Goal: Communication & Community: Answer question/provide support

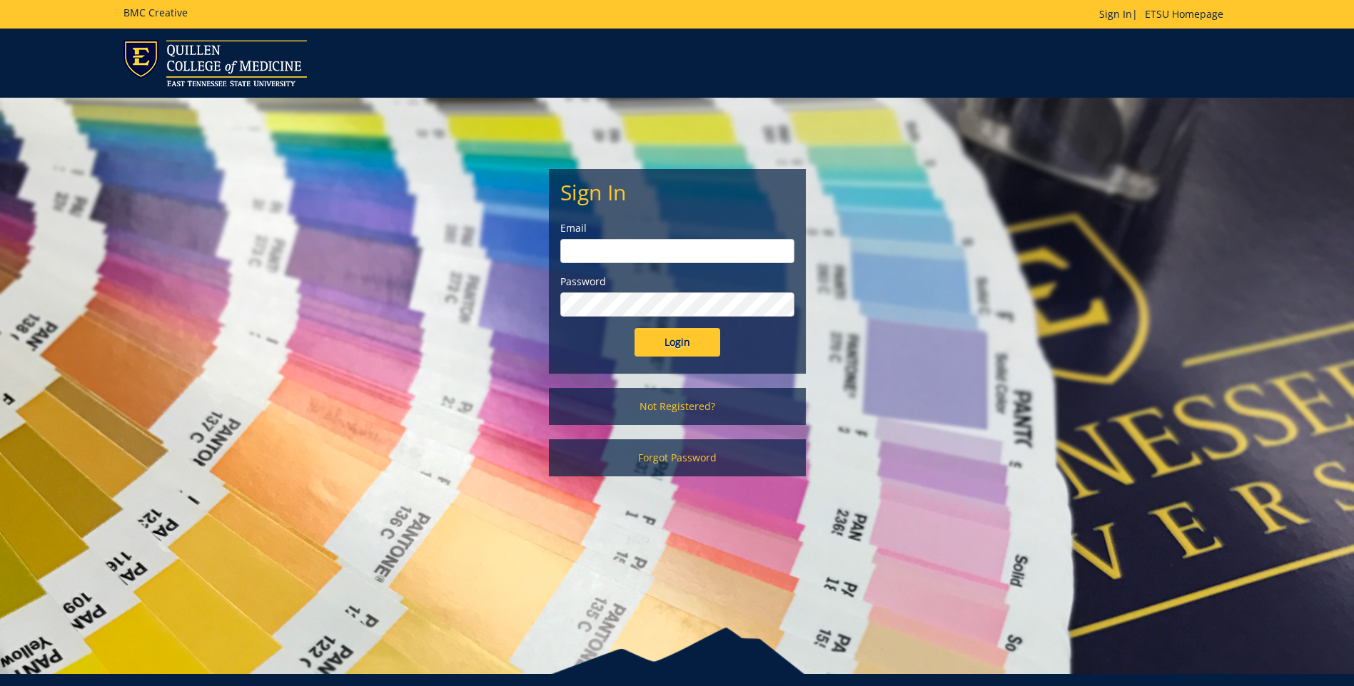
type input "[EMAIL_ADDRESS][DOMAIN_NAME]"
click at [697, 344] on input "Login" at bounding box center [677, 342] width 86 height 29
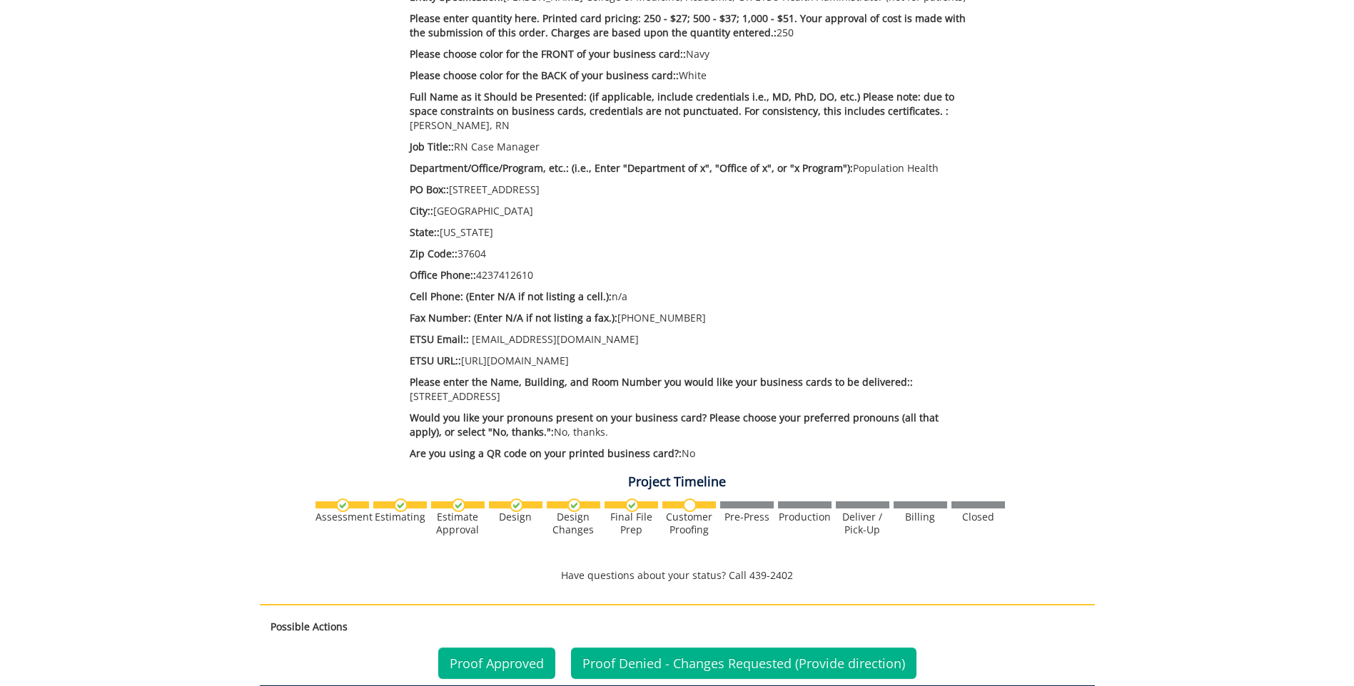
scroll to position [833, 0]
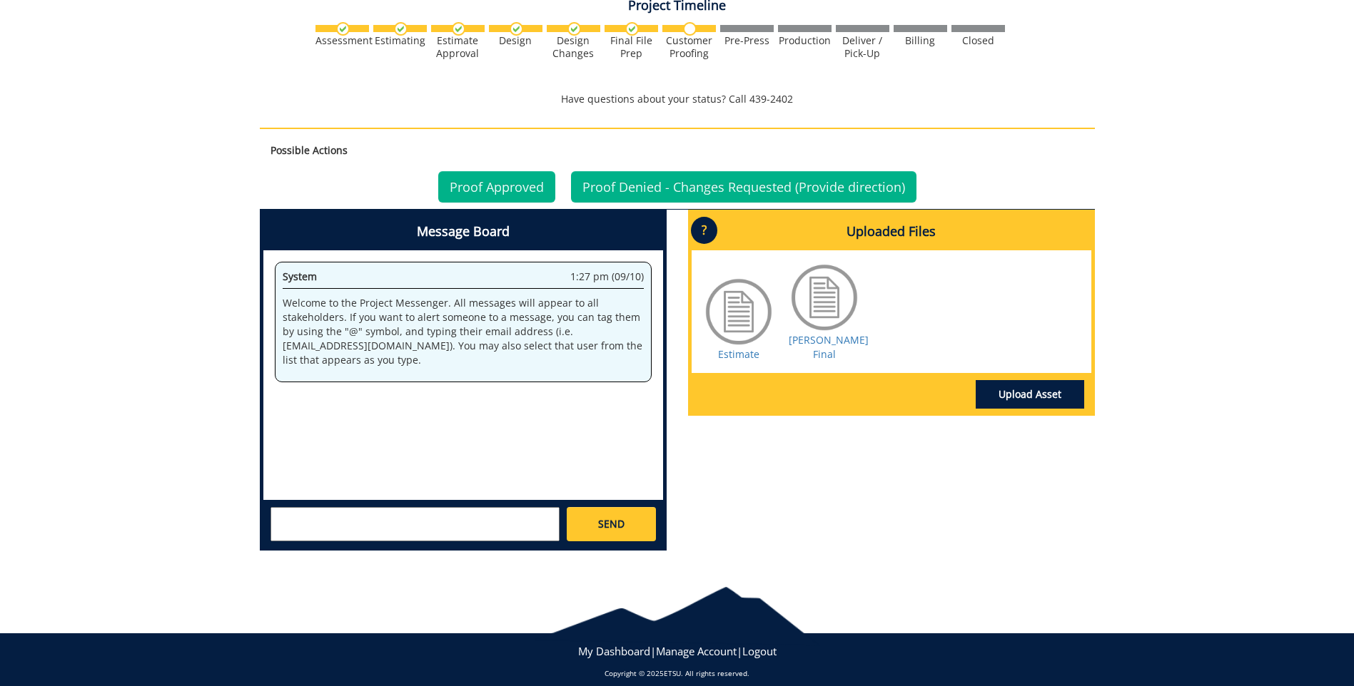
click at [823, 291] on div at bounding box center [823, 297] width 71 height 71
click at [818, 277] on div at bounding box center [823, 297] width 71 height 71
click at [737, 307] on div at bounding box center [738, 311] width 71 height 71
drag, startPoint x: 822, startPoint y: 292, endPoint x: 846, endPoint y: 303, distance: 26.2
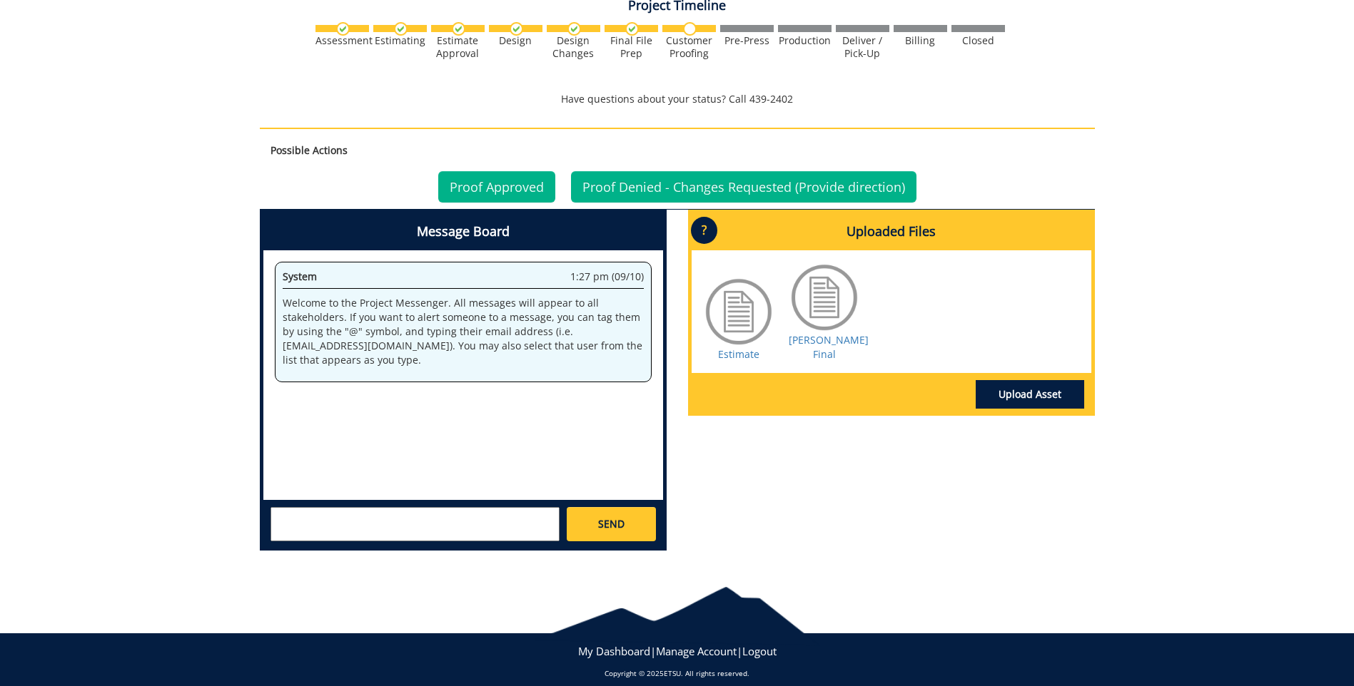
click at [846, 303] on div at bounding box center [823, 297] width 71 height 71
click at [1063, 384] on link "Upload Asset" at bounding box center [1029, 394] width 108 height 29
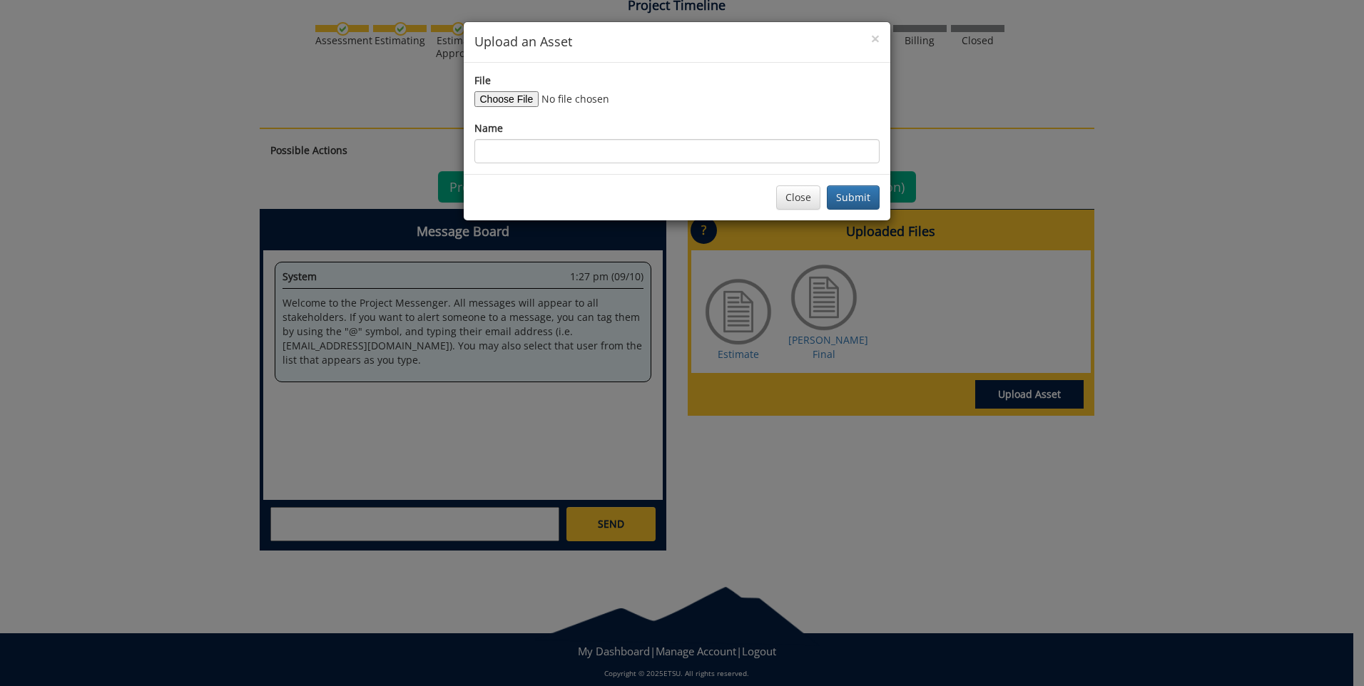
click at [823, 301] on div "× Upload an Asset File Name Close Submit" at bounding box center [682, 343] width 1364 height 686
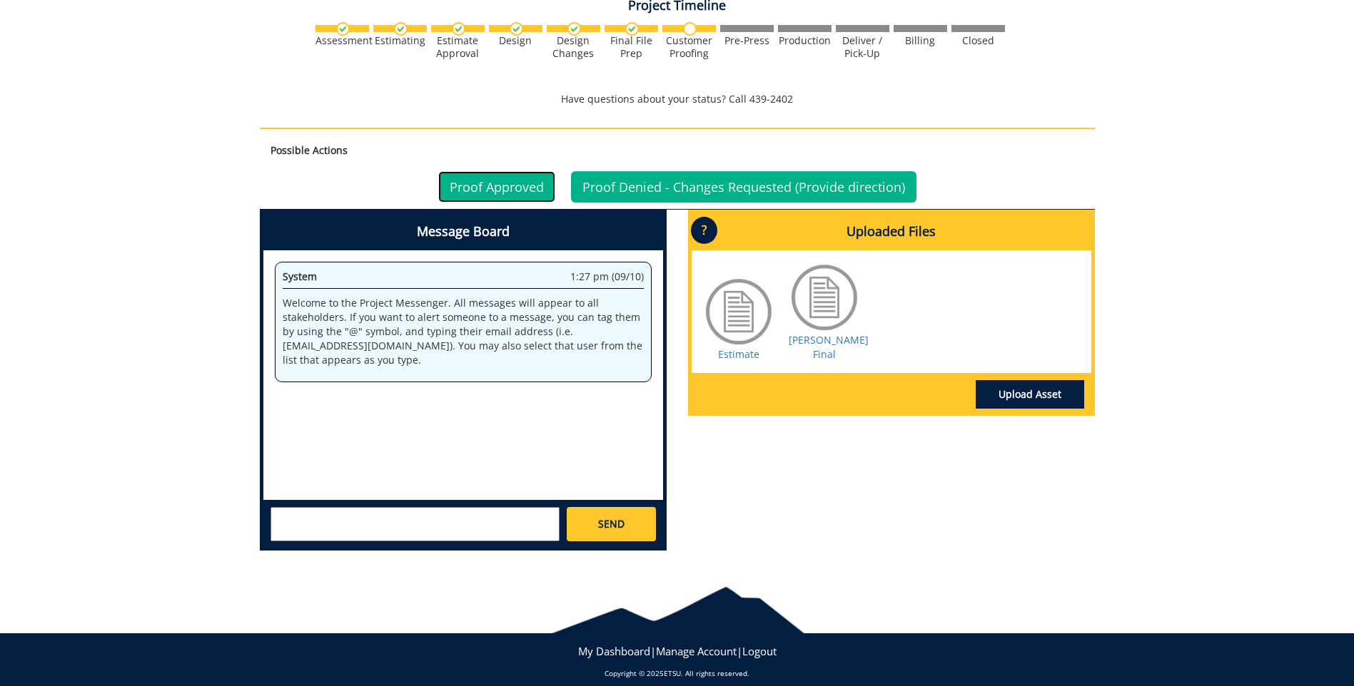
click at [473, 176] on link "Proof Approved" at bounding box center [496, 186] width 117 height 31
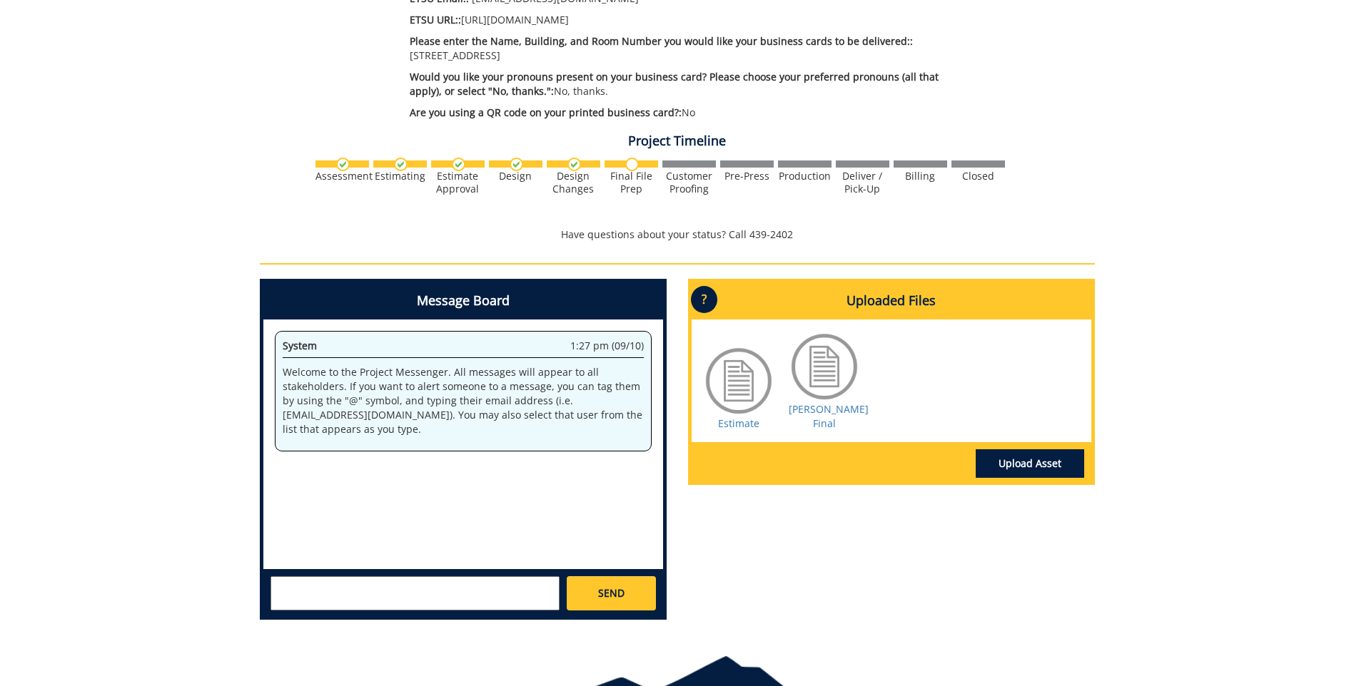
scroll to position [714, 0]
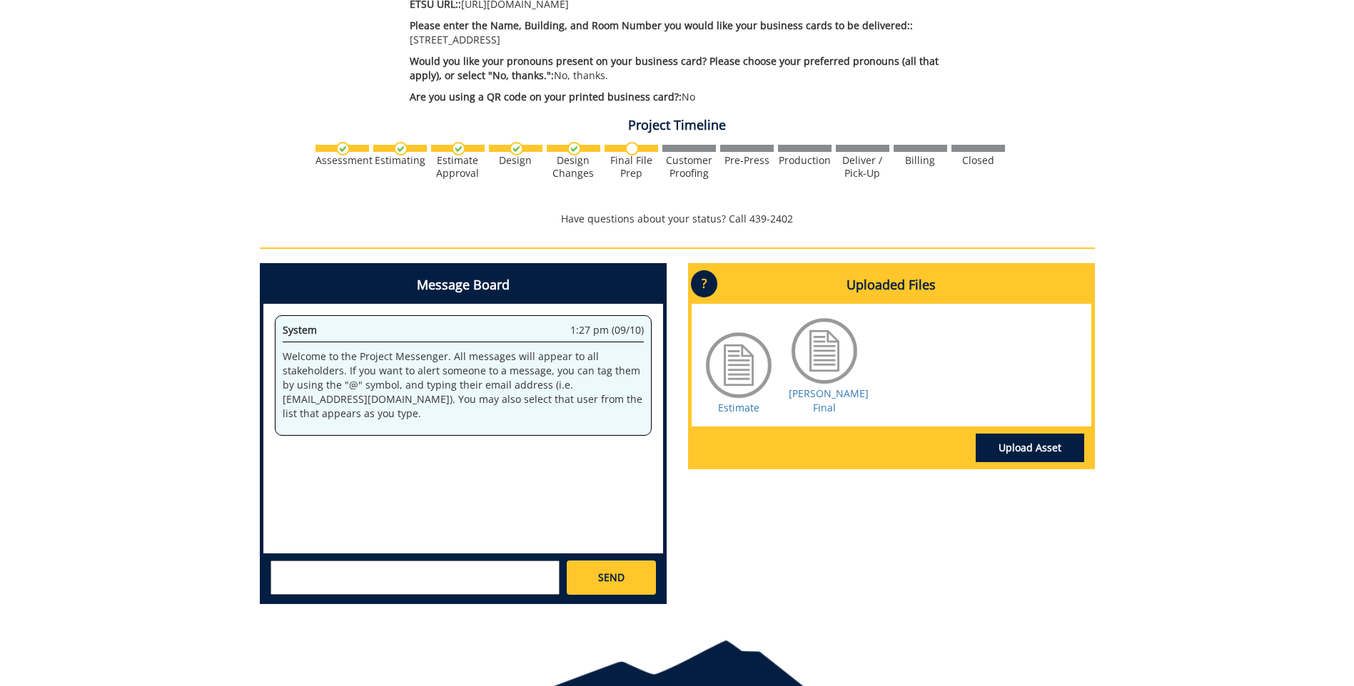
click at [347, 487] on div "System 1:27 pm (09/10) Welcome to the Project Messenger. All messages will appe…" at bounding box center [463, 429] width 400 height 250
drag, startPoint x: 884, startPoint y: 395, endPoint x: 380, endPoint y: 422, distance: 504.5
click at [883, 395] on div "Estimate Dellinger BC Final" at bounding box center [891, 365] width 400 height 123
click at [828, 340] on div at bounding box center [823, 350] width 71 height 71
click at [1019, 434] on link "Upload Asset" at bounding box center [1029, 448] width 108 height 29
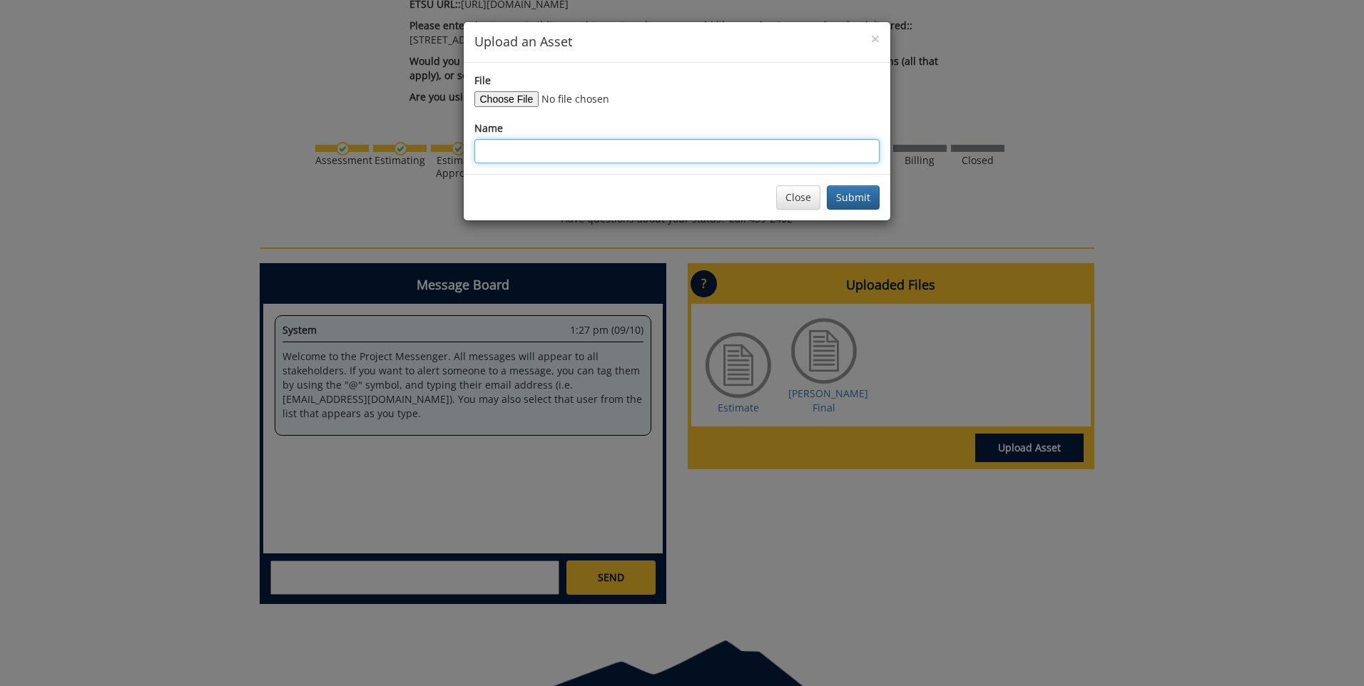
click at [496, 145] on input "Name" at bounding box center [676, 151] width 405 height 24
click at [825, 343] on div "× Upload an Asset File Name Close Submit" at bounding box center [682, 343] width 1364 height 686
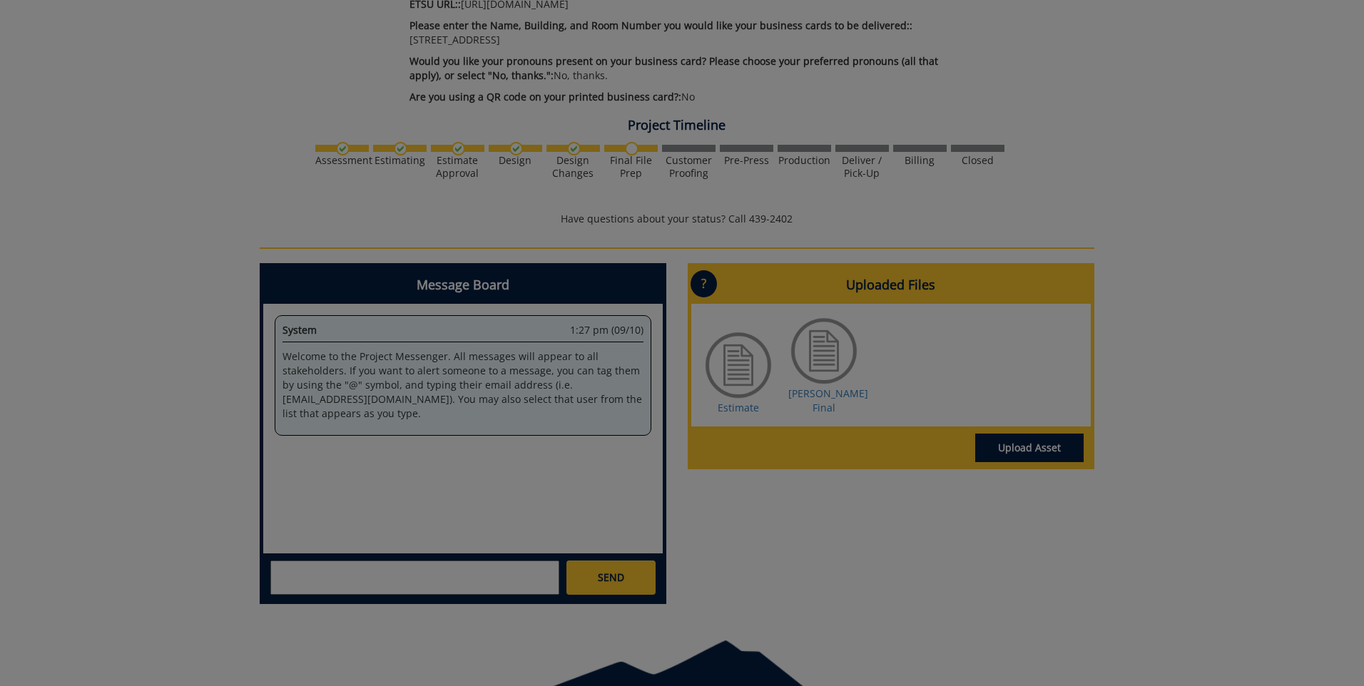
click at [825, 343] on body "BMC Creative Welcome back, [PERSON_NAME] ! | ETSU Homepage | BMC Creative Homep…" at bounding box center [682, 20] width 1364 height 1468
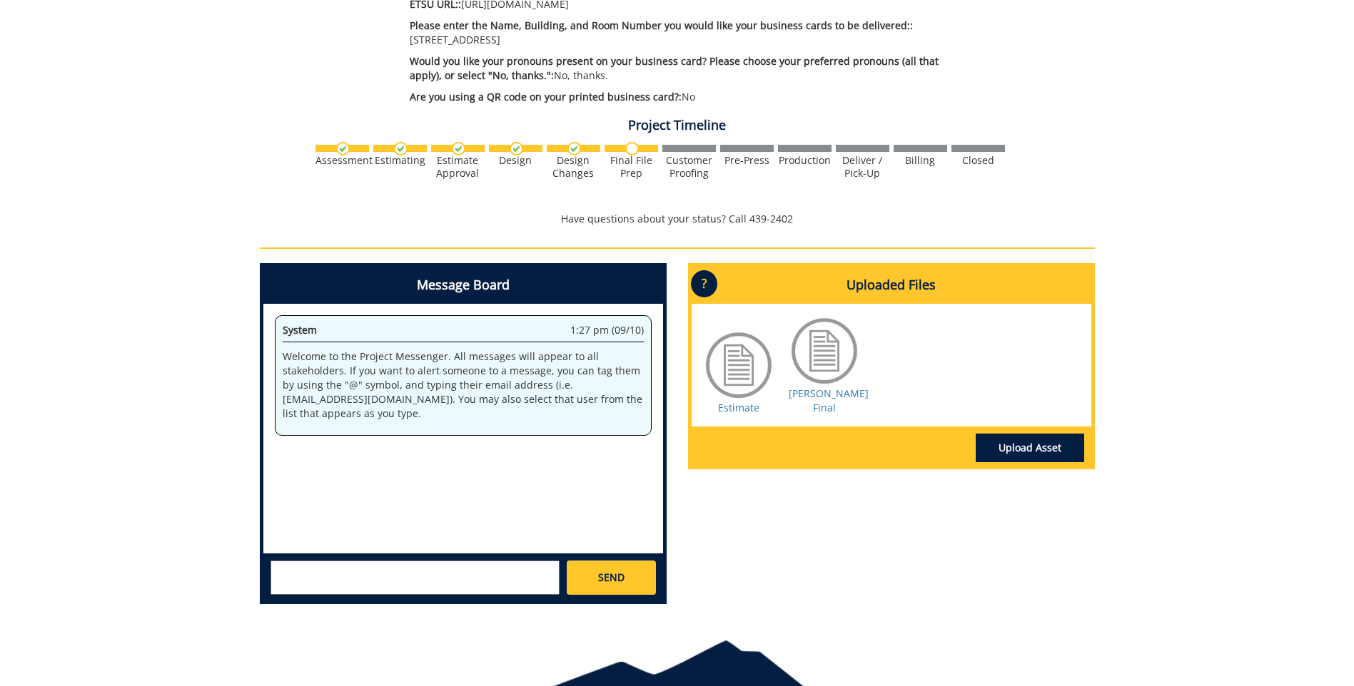
click at [825, 343] on div at bounding box center [823, 350] width 71 height 71
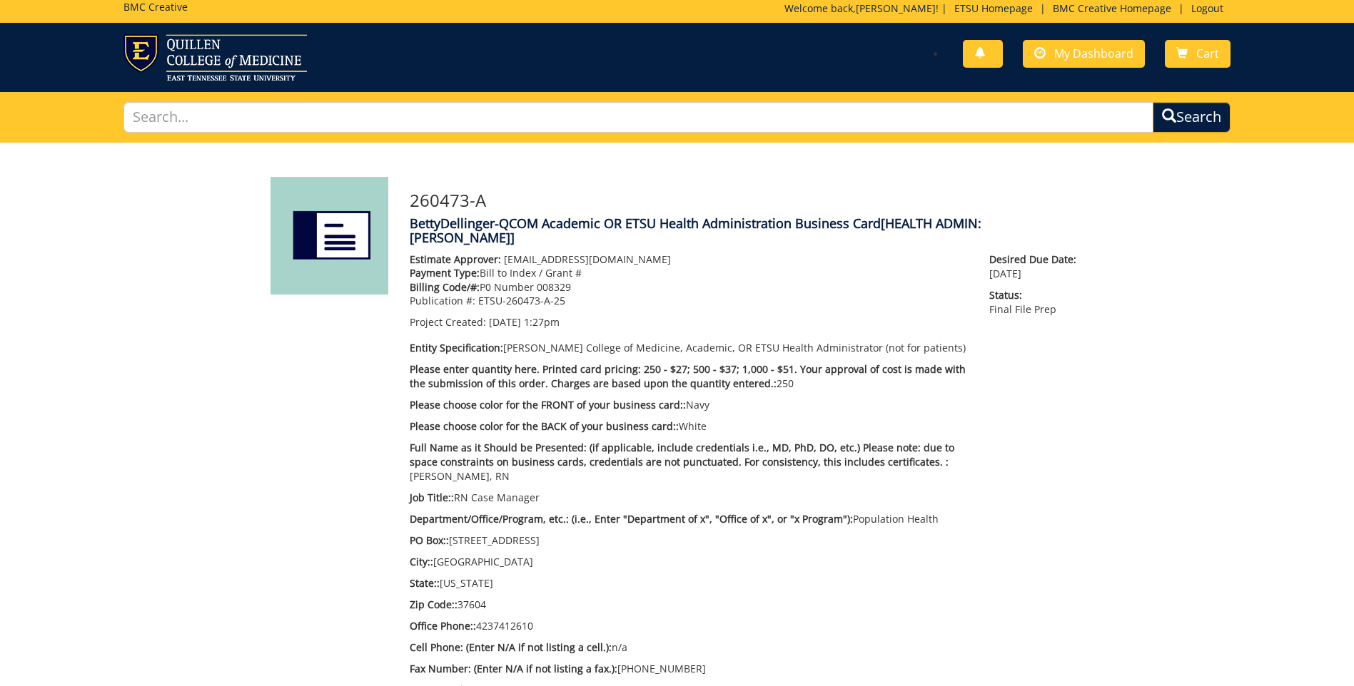
scroll to position [0, 0]
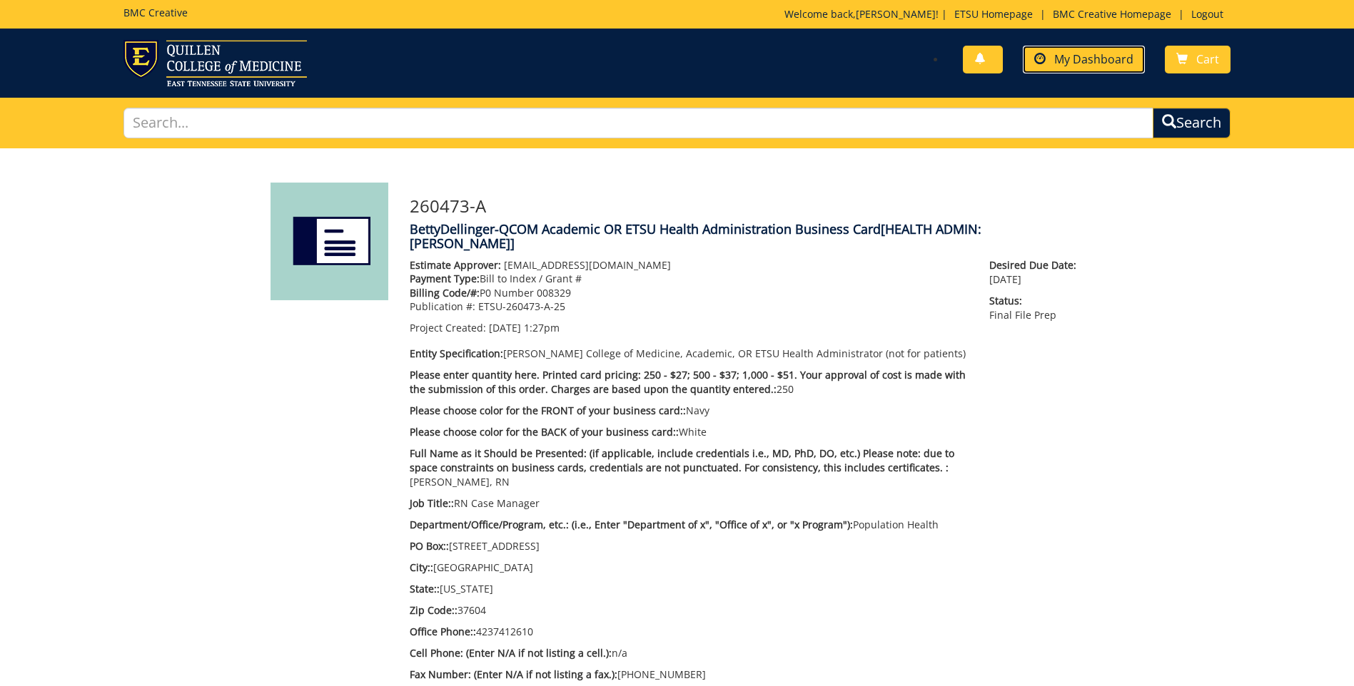
click at [1067, 59] on span "My Dashboard" at bounding box center [1093, 59] width 79 height 16
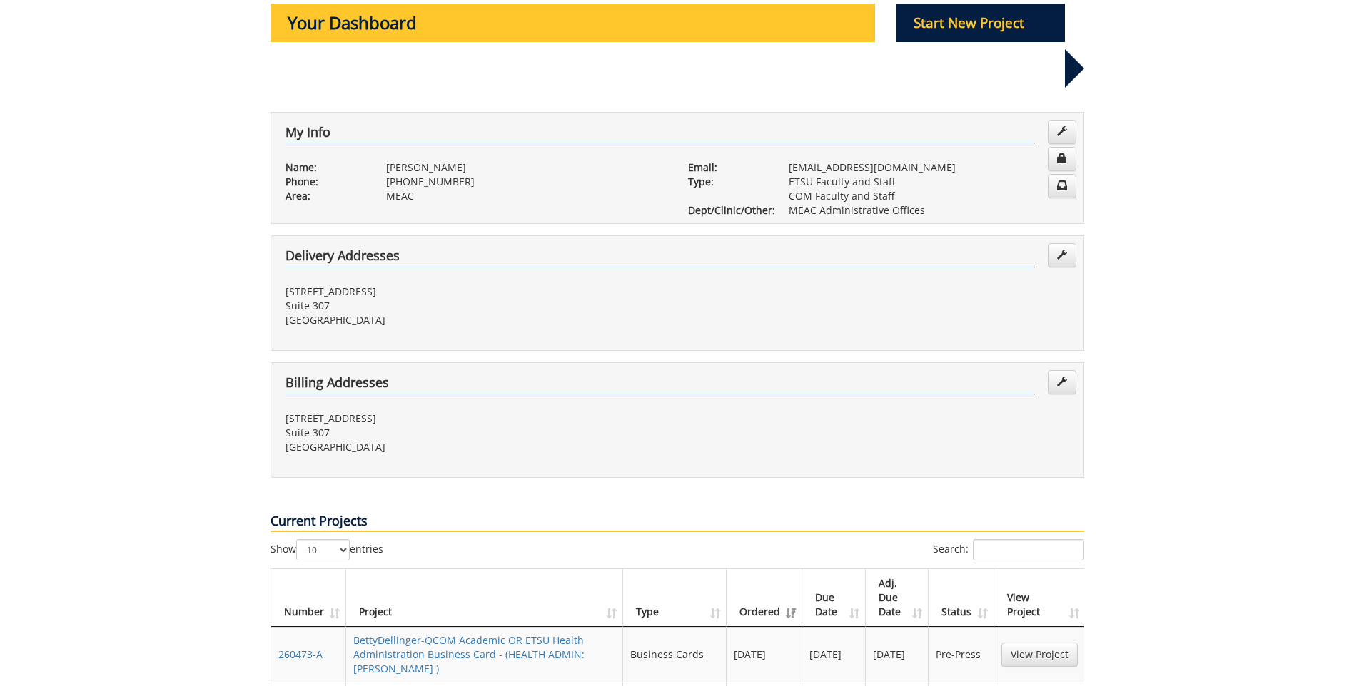
scroll to position [285, 0]
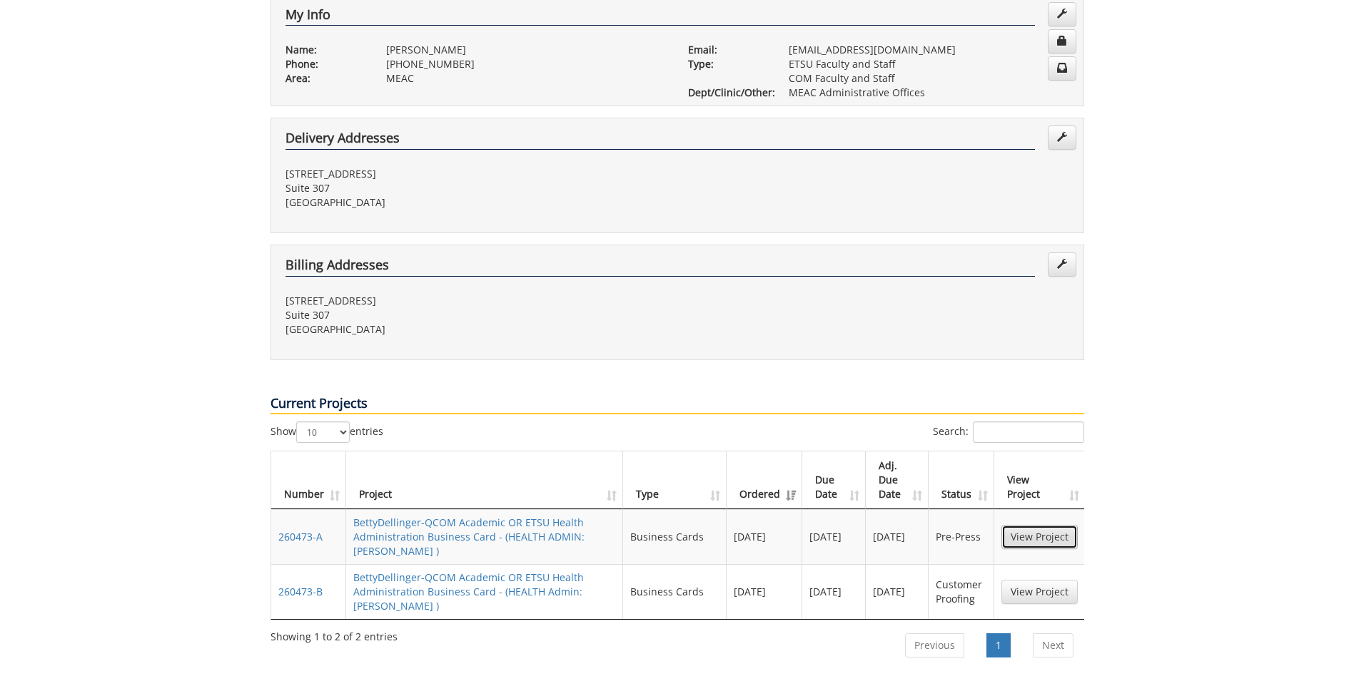
click at [1032, 525] on link "View Project" at bounding box center [1039, 537] width 76 height 24
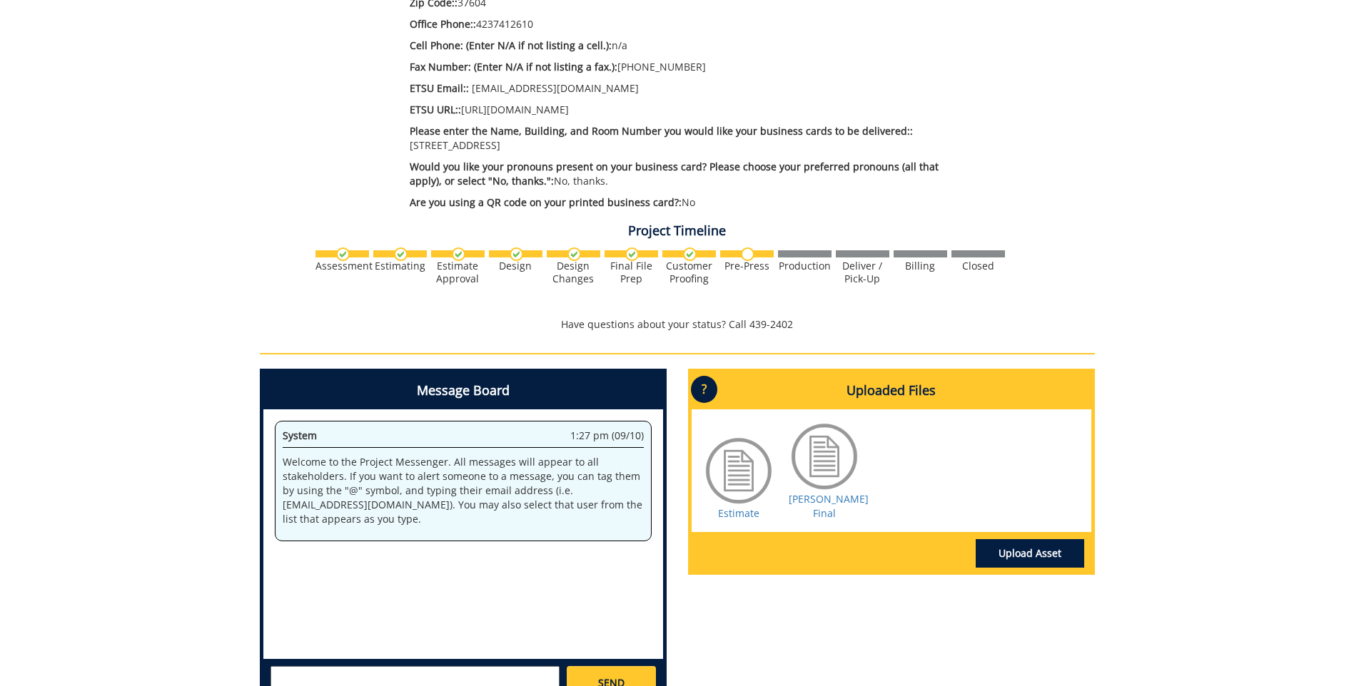
scroll to position [714, 0]
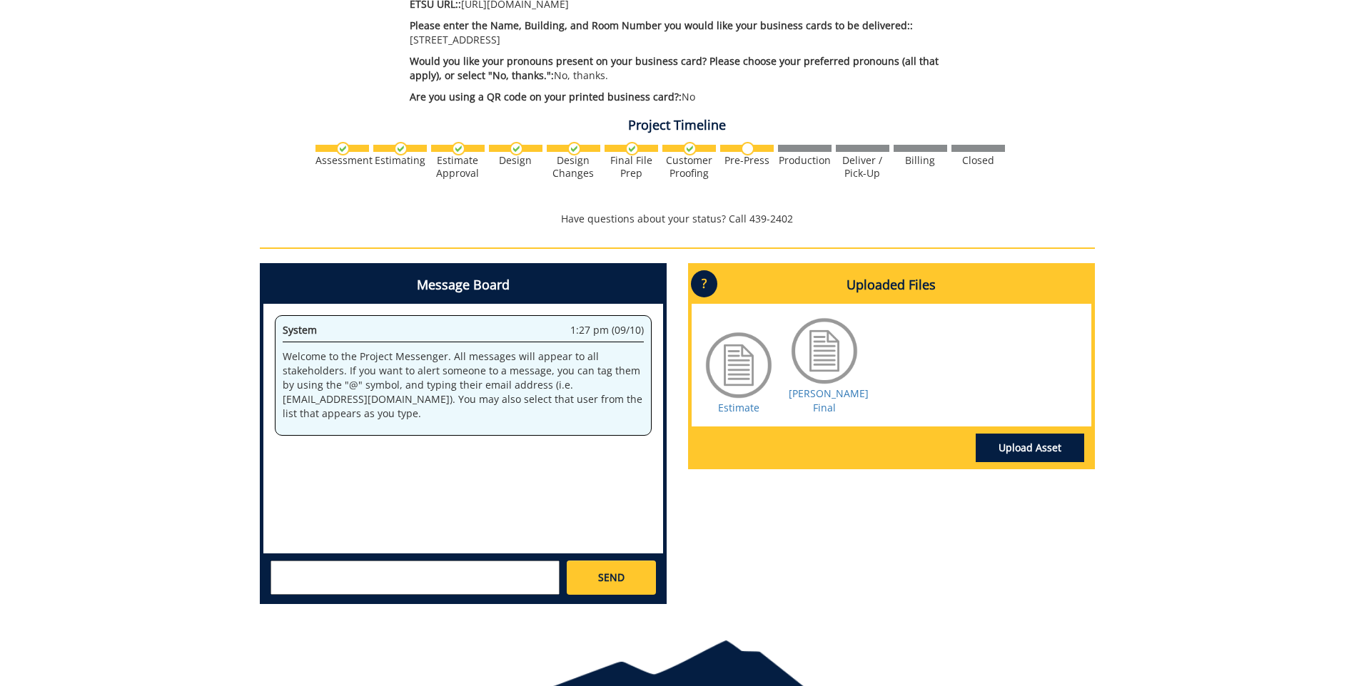
click at [318, 454] on div "System 1:27 pm (09/10) Welcome to the Project Messenger. All messages will appe…" at bounding box center [463, 429] width 400 height 250
click at [310, 565] on textarea at bounding box center [414, 578] width 289 height 34
type textarea "How do I see the proofs. I accidently approved. Please disregard approved."
click at [581, 574] on link "SEND" at bounding box center [611, 578] width 88 height 34
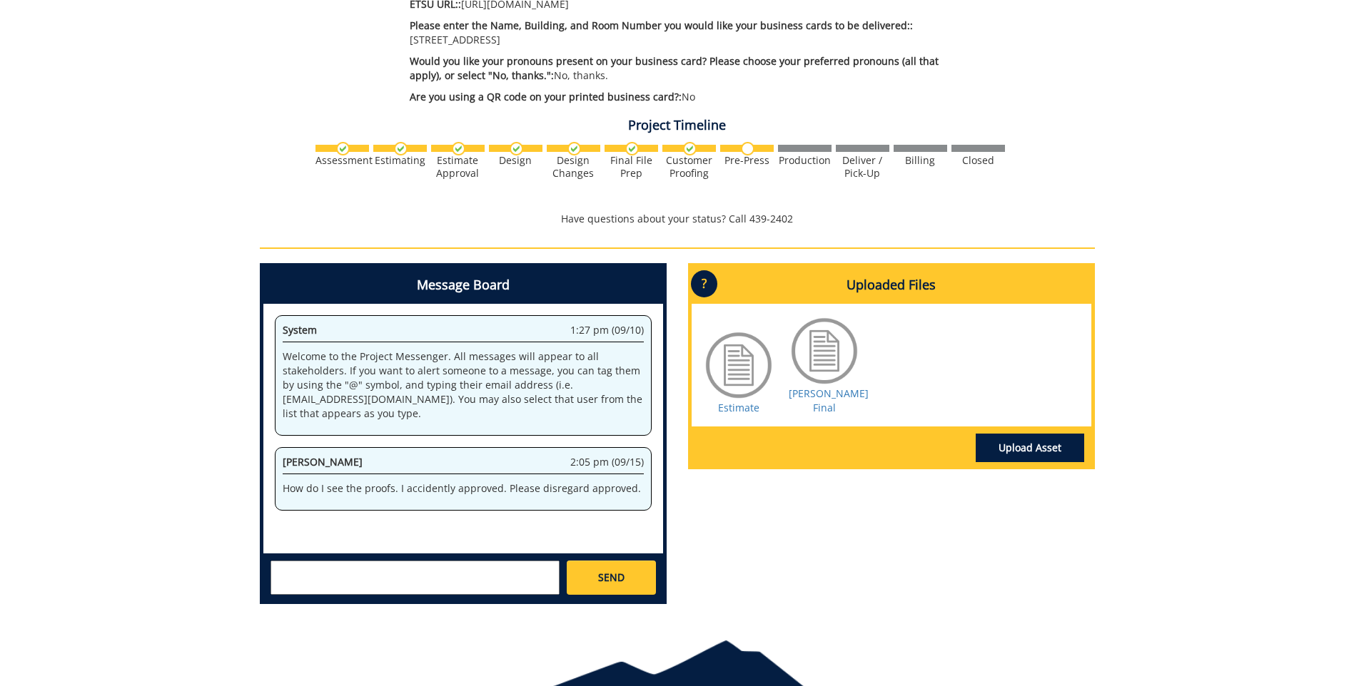
click at [733, 370] on div at bounding box center [738, 365] width 71 height 71
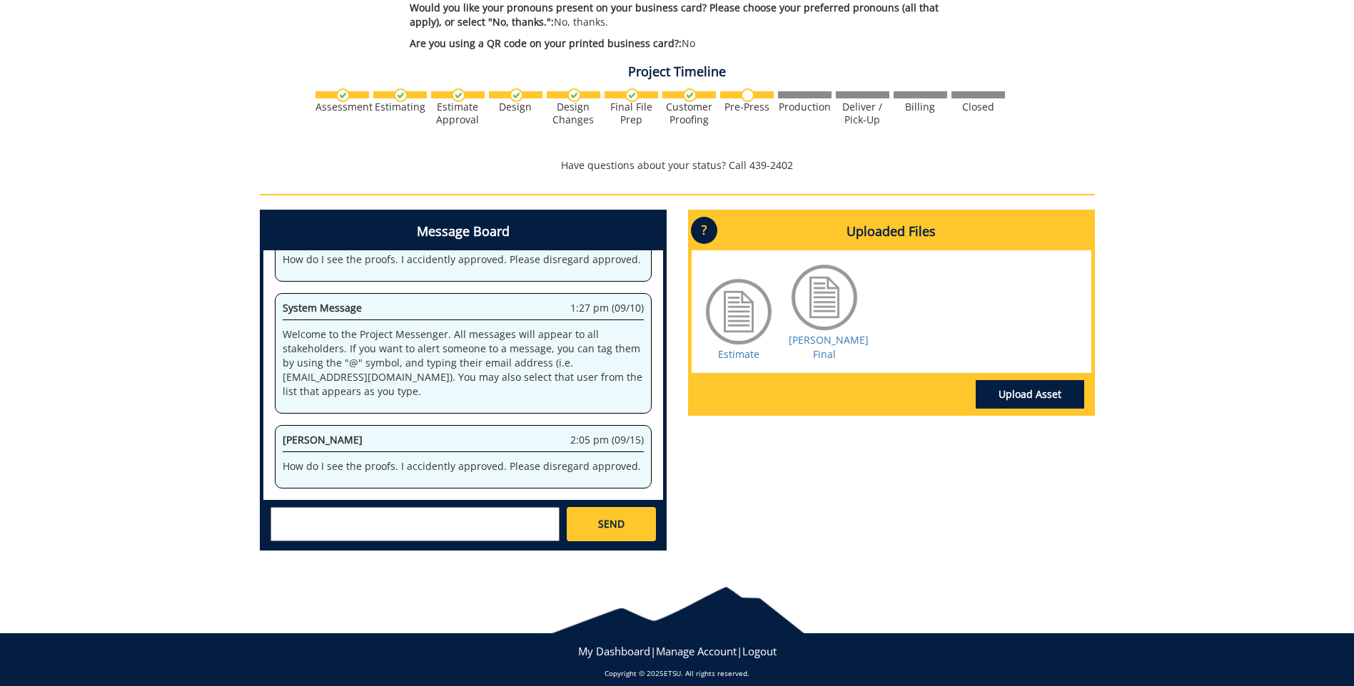
scroll to position [1624, 0]
drag, startPoint x: 828, startPoint y: 273, endPoint x: 1170, endPoint y: 445, distance: 382.9
click at [1090, 430] on div "Message Board System 1:27 pm (09/10) Welcome to the Project Messenger. All mess…" at bounding box center [677, 386] width 856 height 352
click at [831, 333] on link "Dellinger BC Final" at bounding box center [828, 347] width 80 height 28
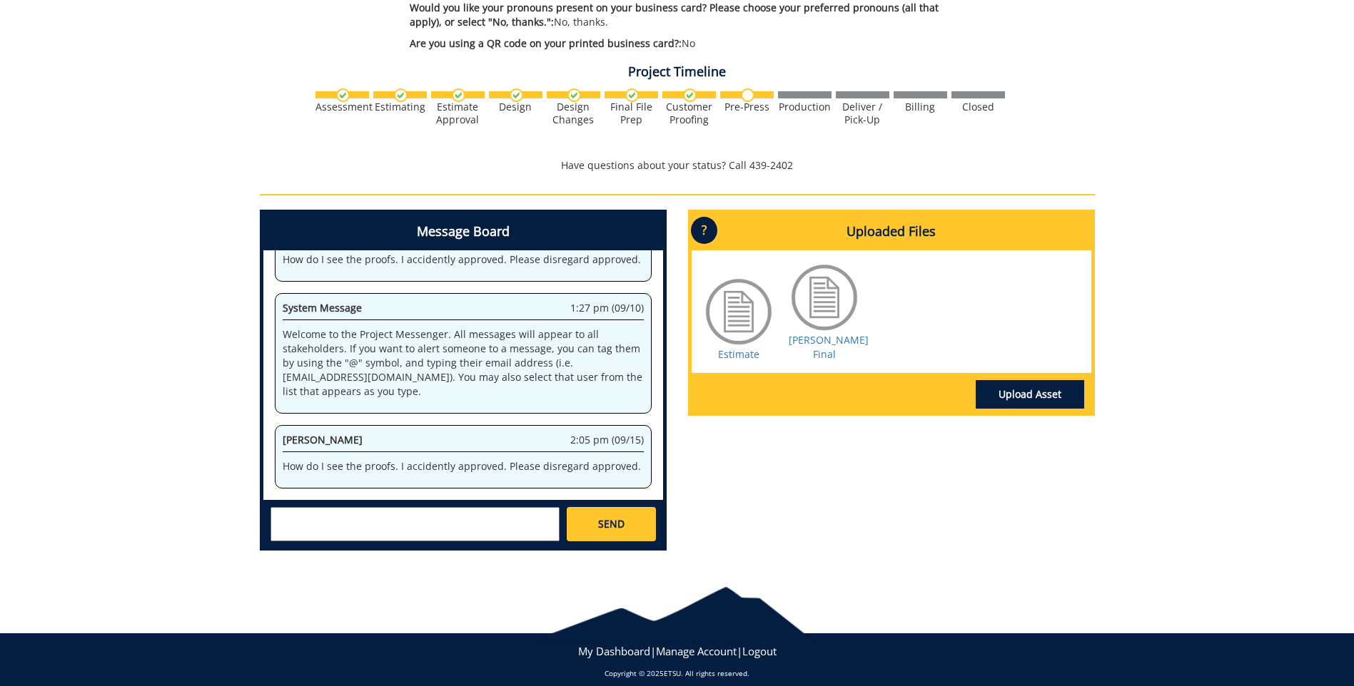
click at [295, 510] on textarea at bounding box center [414, 524] width 289 height 34
type textarea "Phone number on Betty Dellinger's card should be 423-433-6029"
click at [624, 517] on span "SEND" at bounding box center [611, 524] width 26 height 14
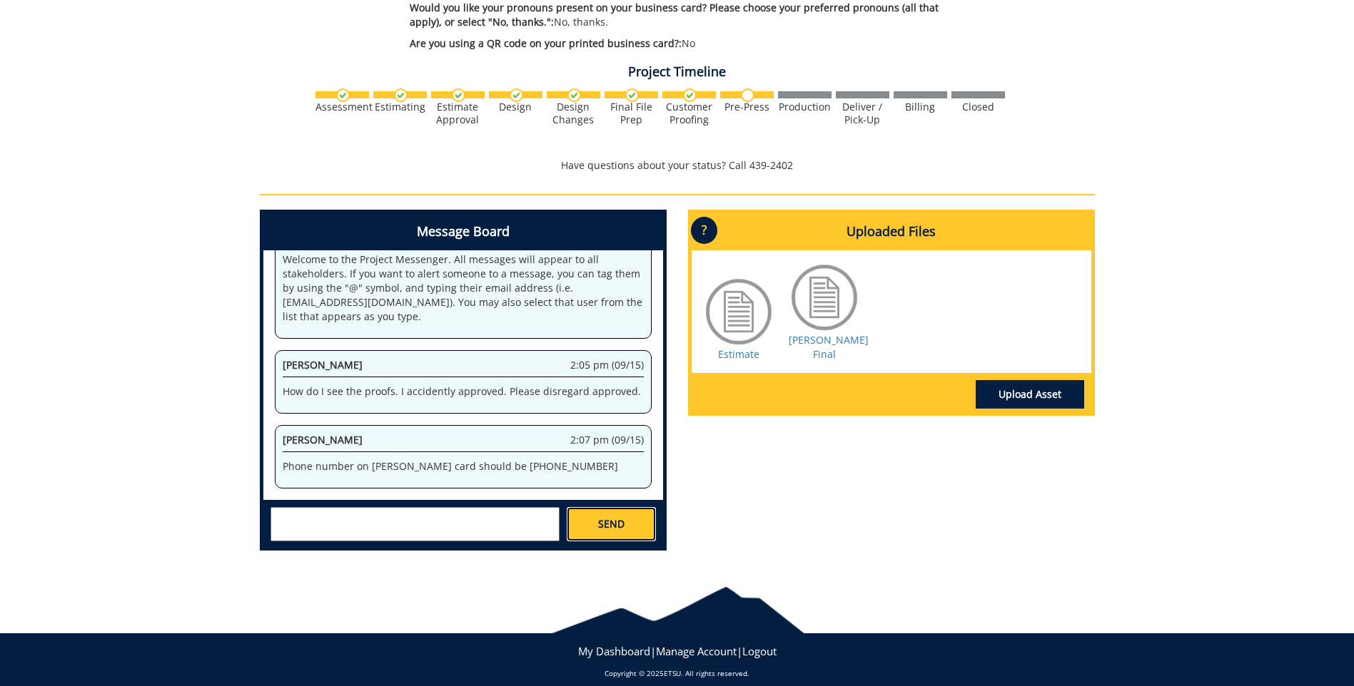
scroll to position [4539, 0]
click at [734, 302] on div at bounding box center [738, 311] width 71 height 71
click at [1008, 530] on div "Message Board System 1:27 pm (09/10) Welcome to the Project Messenger. All mess…" at bounding box center [677, 386] width 856 height 352
click at [830, 282] on div at bounding box center [823, 297] width 71 height 71
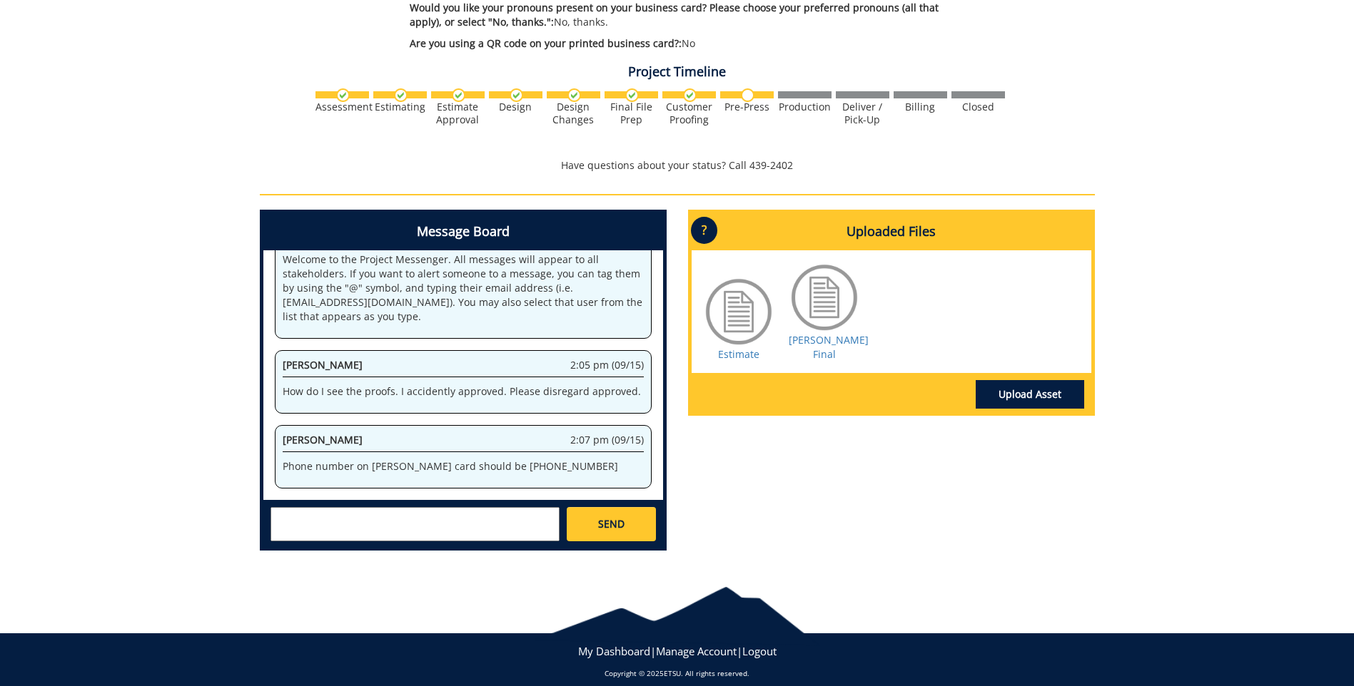
click at [816, 287] on div at bounding box center [823, 297] width 71 height 71
click at [815, 287] on div at bounding box center [823, 297] width 71 height 71
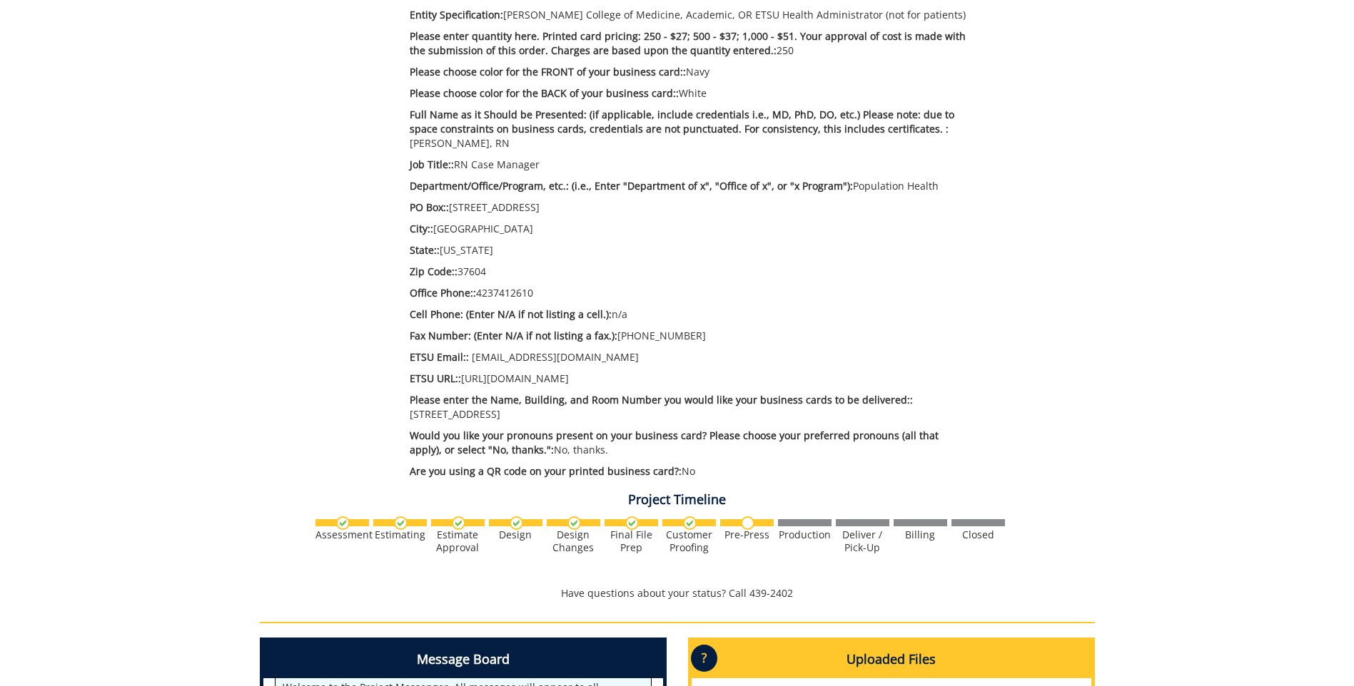
scroll to position [6794, 0]
click at [537, 286] on p "Office Phone:: 4237412610" at bounding box center [689, 293] width 559 height 14
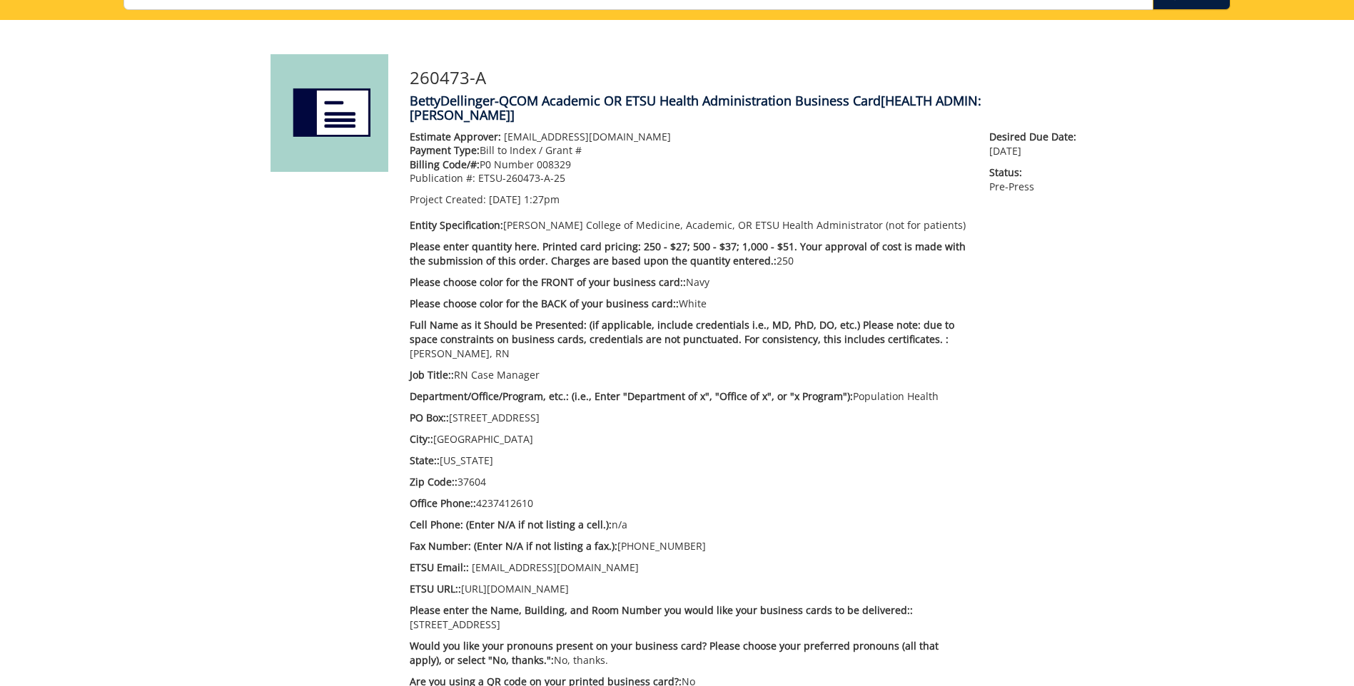
scroll to position [125, 0]
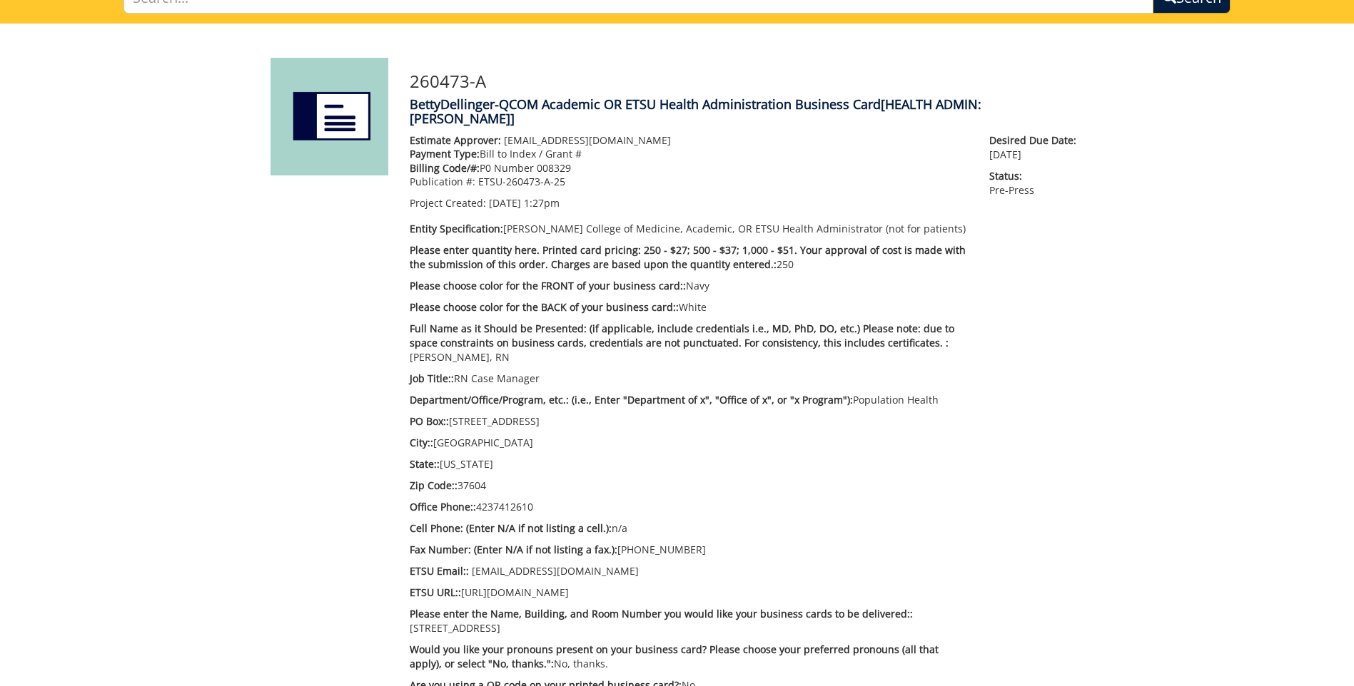
click at [528, 500] on p "Office Phone:: 4237412610" at bounding box center [689, 507] width 559 height 14
click at [502, 500] on p "Office Phone:: 4237412610" at bounding box center [689, 507] width 559 height 14
drag, startPoint x: 515, startPoint y: 491, endPoint x: 549, endPoint y: 497, distance: 34.0
click at [549, 500] on p "Office Phone:: 4237412610" at bounding box center [689, 507] width 559 height 14
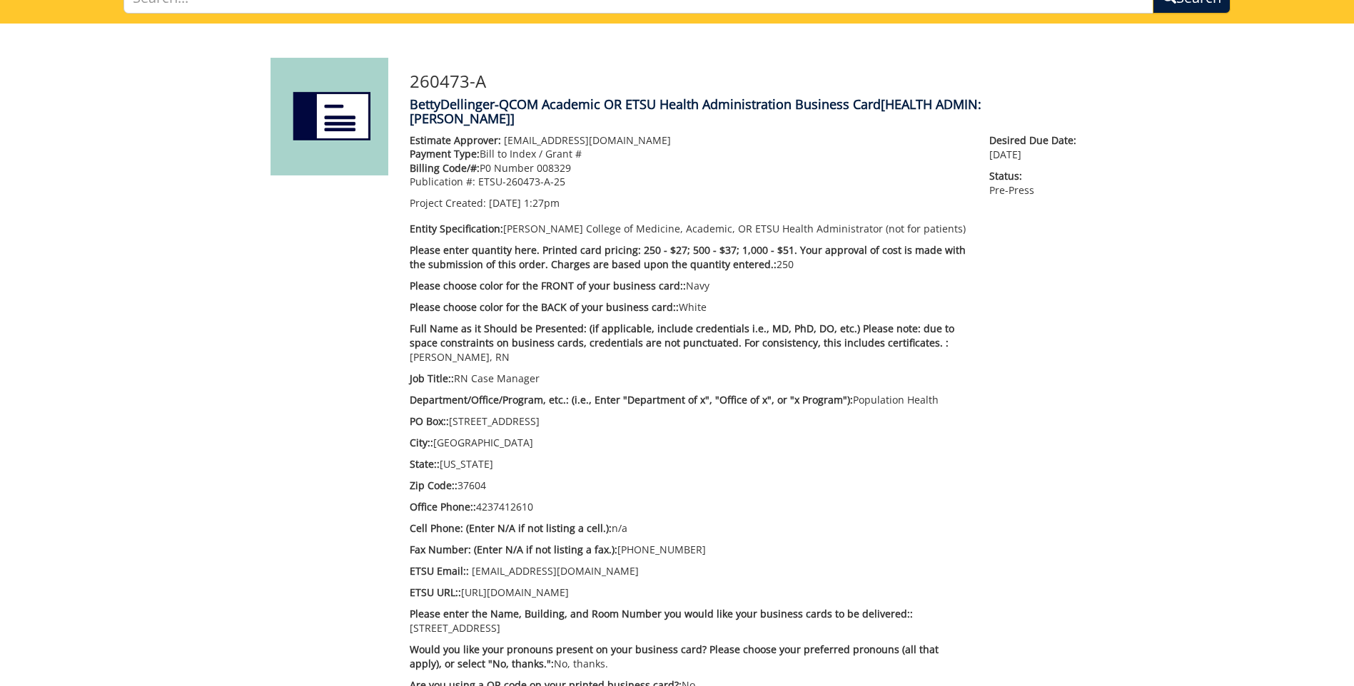
drag, startPoint x: 549, startPoint y: 497, endPoint x: 487, endPoint y: 496, distance: 62.1
click at [487, 500] on p "Office Phone:: 4237412610" at bounding box center [689, 507] width 559 height 14
drag, startPoint x: 475, startPoint y: 494, endPoint x: 592, endPoint y: 494, distance: 116.3
click at [592, 500] on p "Office Phone:: 4237412610" at bounding box center [689, 507] width 559 height 14
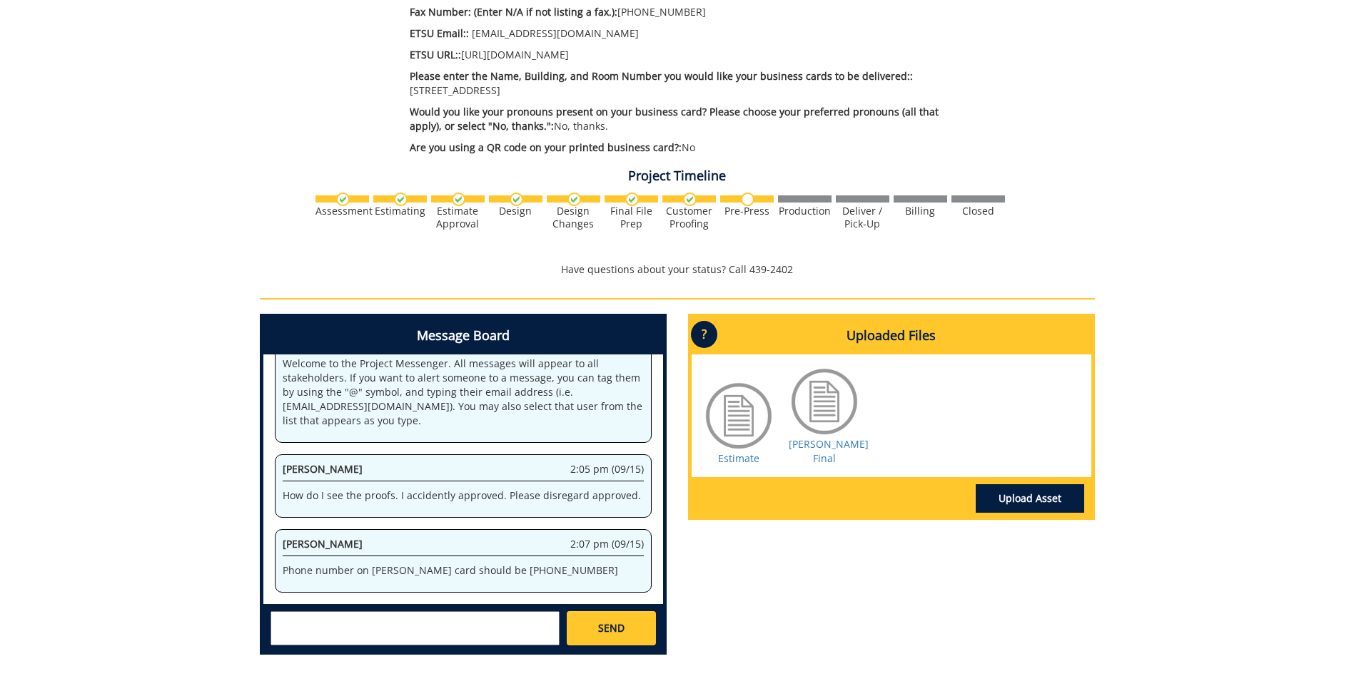
scroll to position [696, 0]
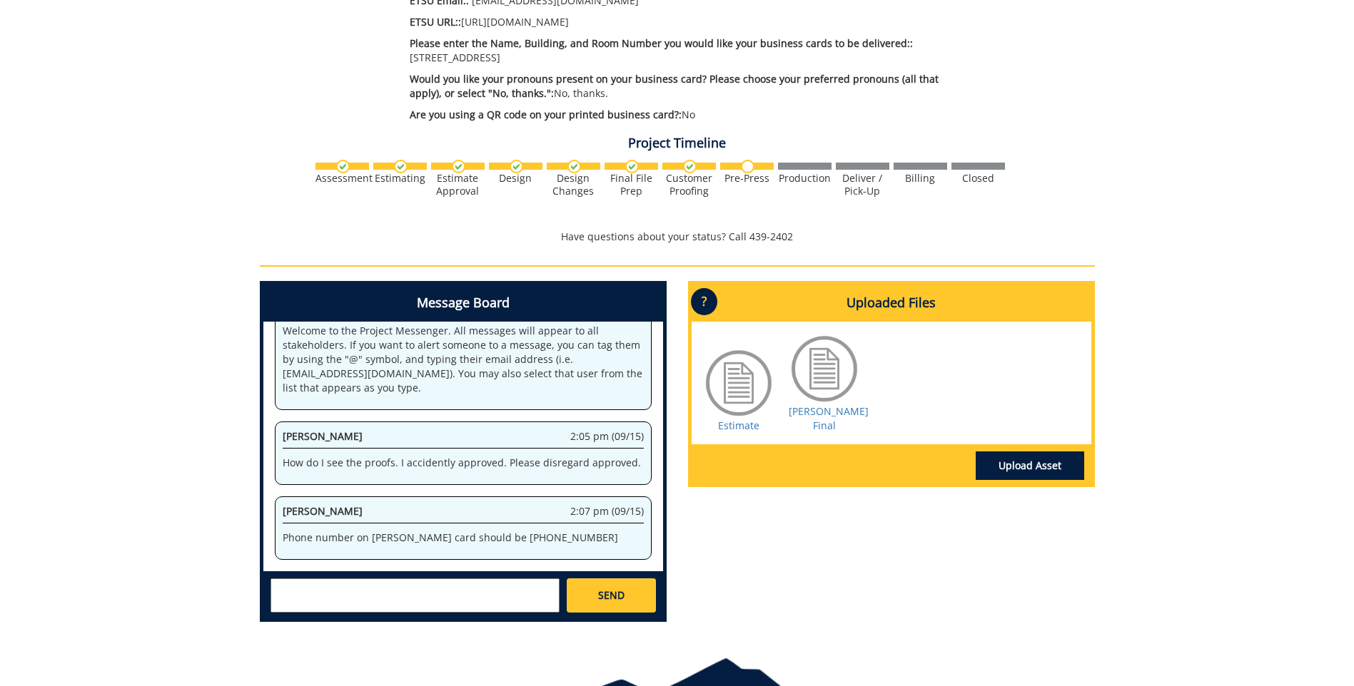
click at [826, 366] on div at bounding box center [823, 368] width 71 height 71
click at [827, 366] on div at bounding box center [823, 368] width 71 height 71
click at [819, 410] on link "Dellinger BC Final" at bounding box center [828, 419] width 80 height 28
click at [308, 587] on textarea at bounding box center [414, 596] width 289 height 34
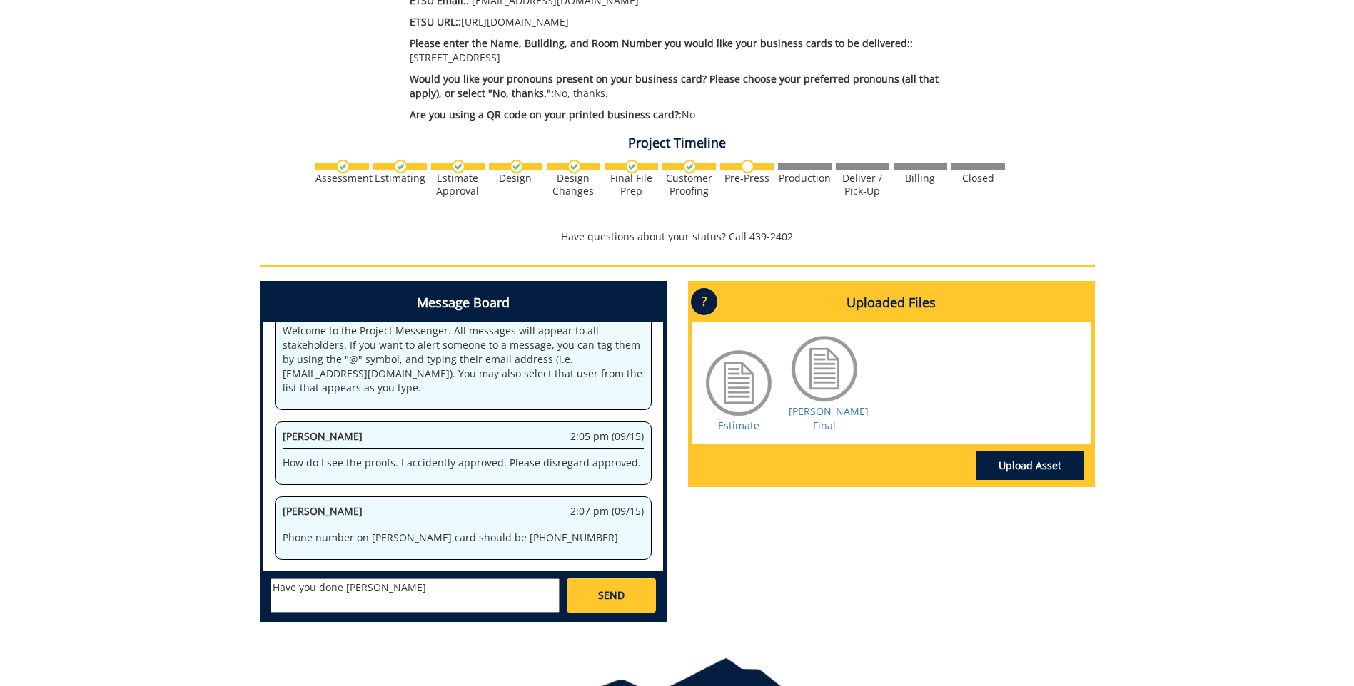
scroll to position [11867, 0]
type textarea "Have you done Sabrina Logan's card for proof reading?"
click at [627, 588] on link "SEND" at bounding box center [611, 596] width 88 height 34
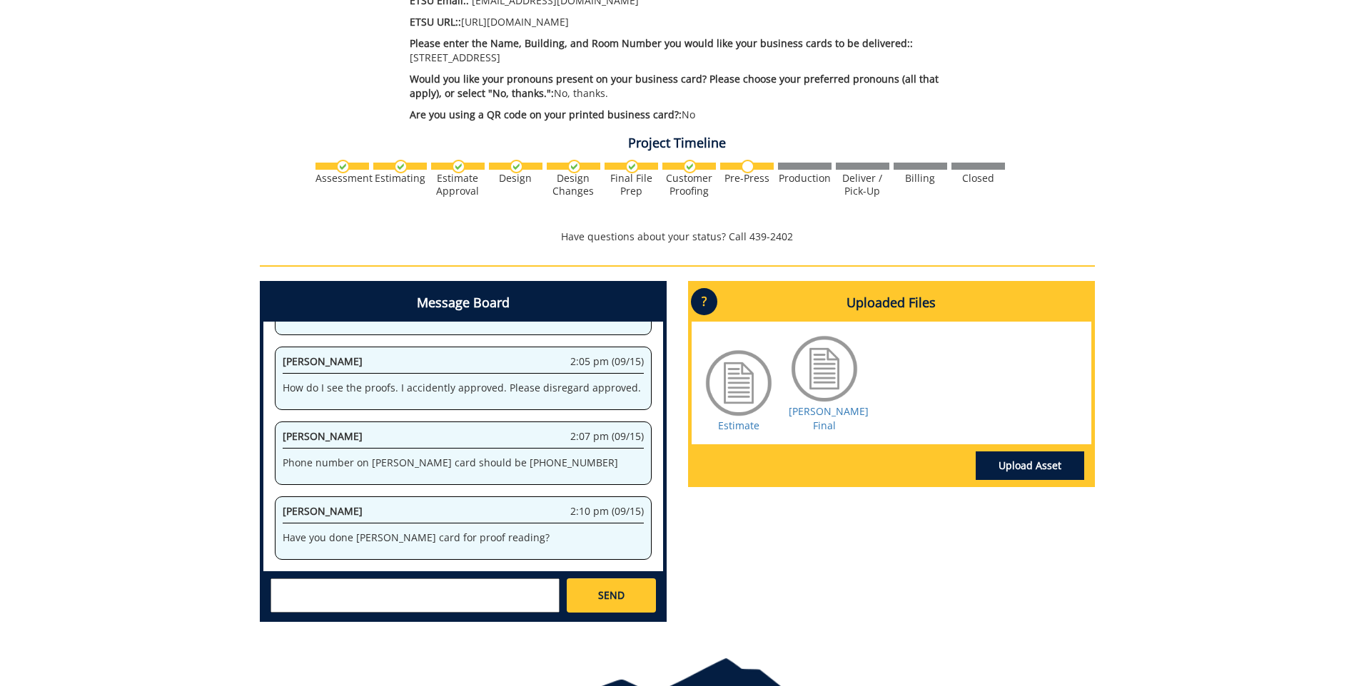
scroll to position [15791, 0]
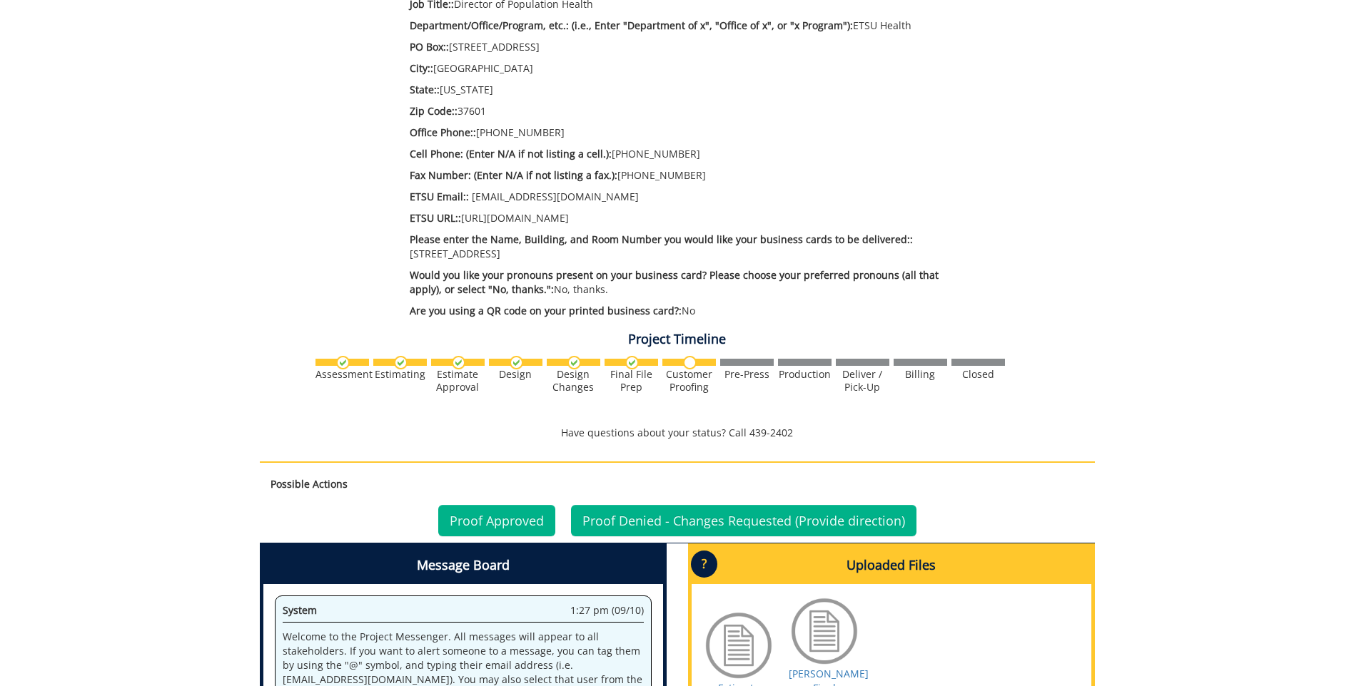
scroll to position [833, 0]
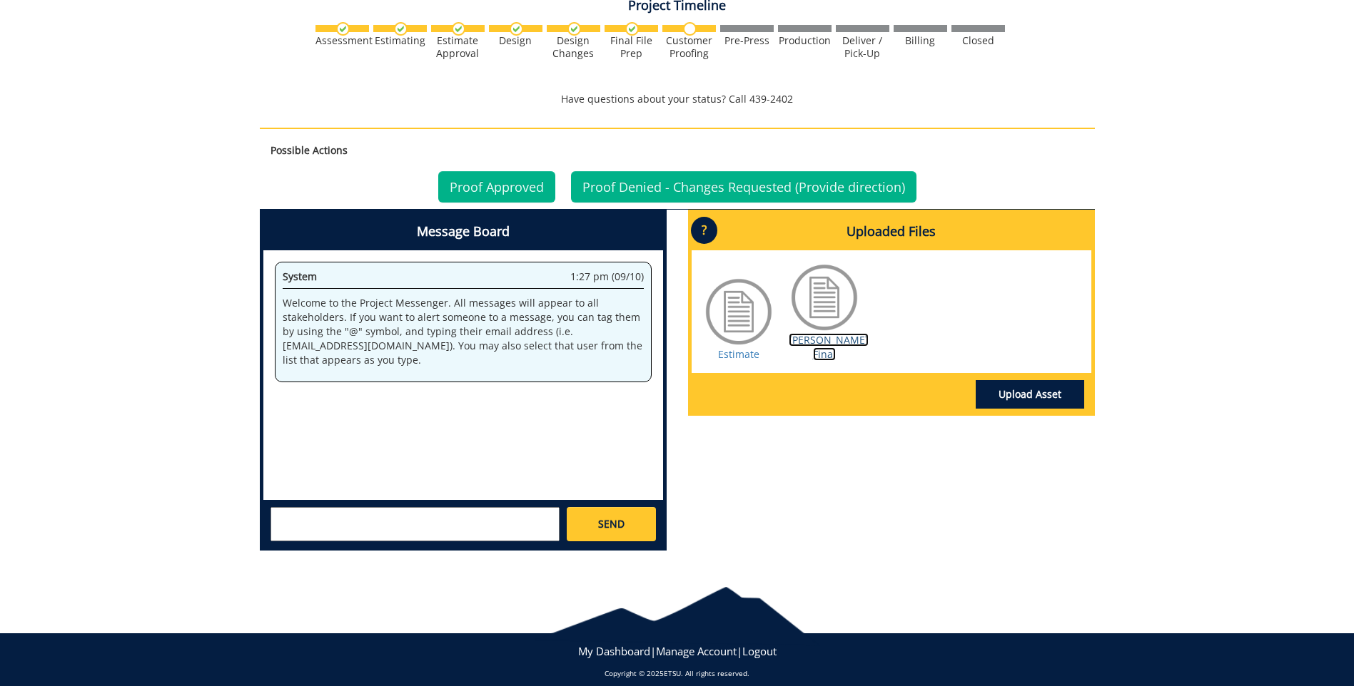
click at [840, 333] on link "Logan BC Final" at bounding box center [828, 347] width 80 height 28
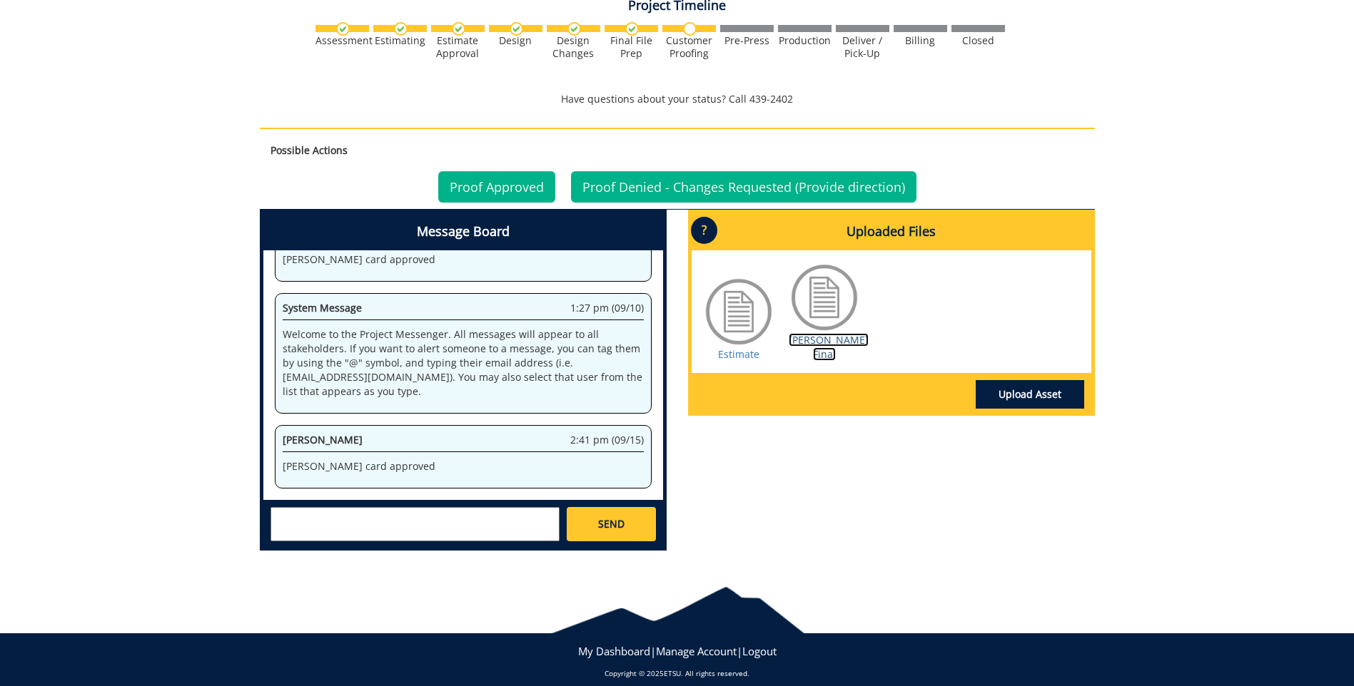
scroll to position [2527, 0]
click at [790, 174] on link "Proof Denied - Changes Requested (Provide direction)" at bounding box center [743, 186] width 345 height 31
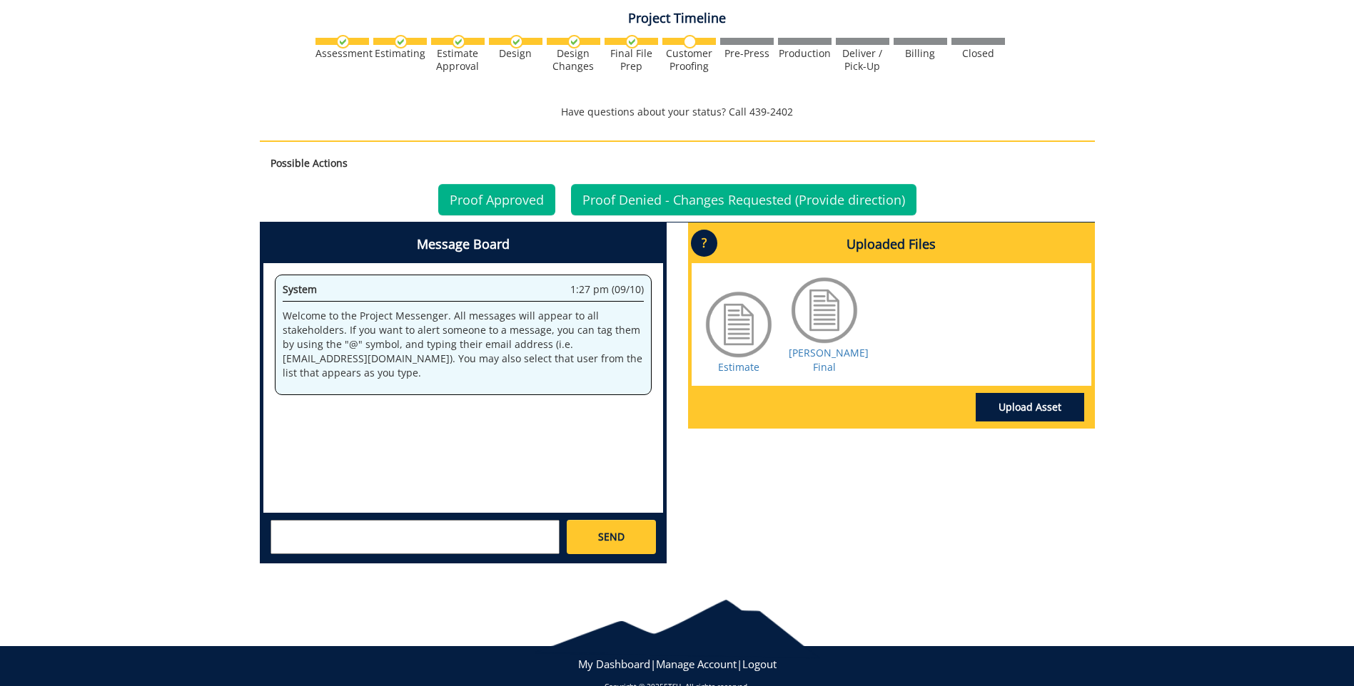
scroll to position [833, 0]
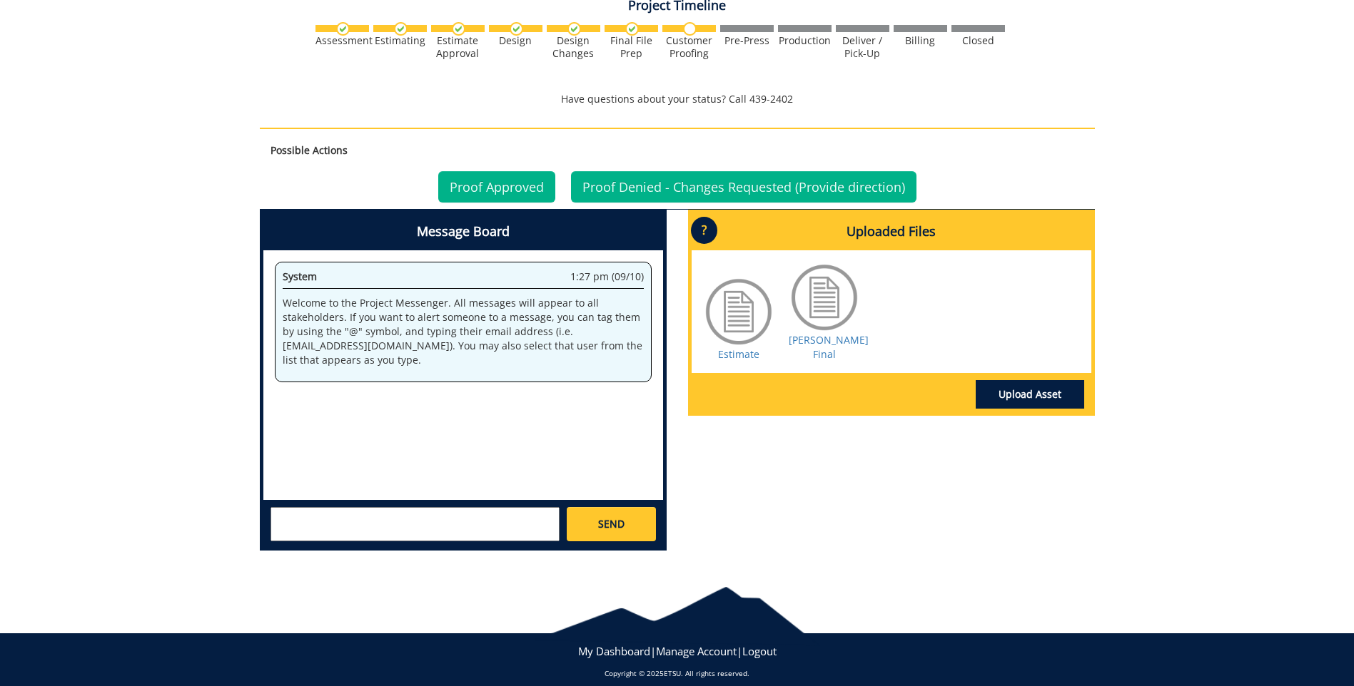
click at [355, 513] on textarea at bounding box center [414, 524] width 289 height 34
type textarea "[PERSON_NAME] card approved"
click at [612, 517] on span "SEND" at bounding box center [611, 524] width 26 height 14
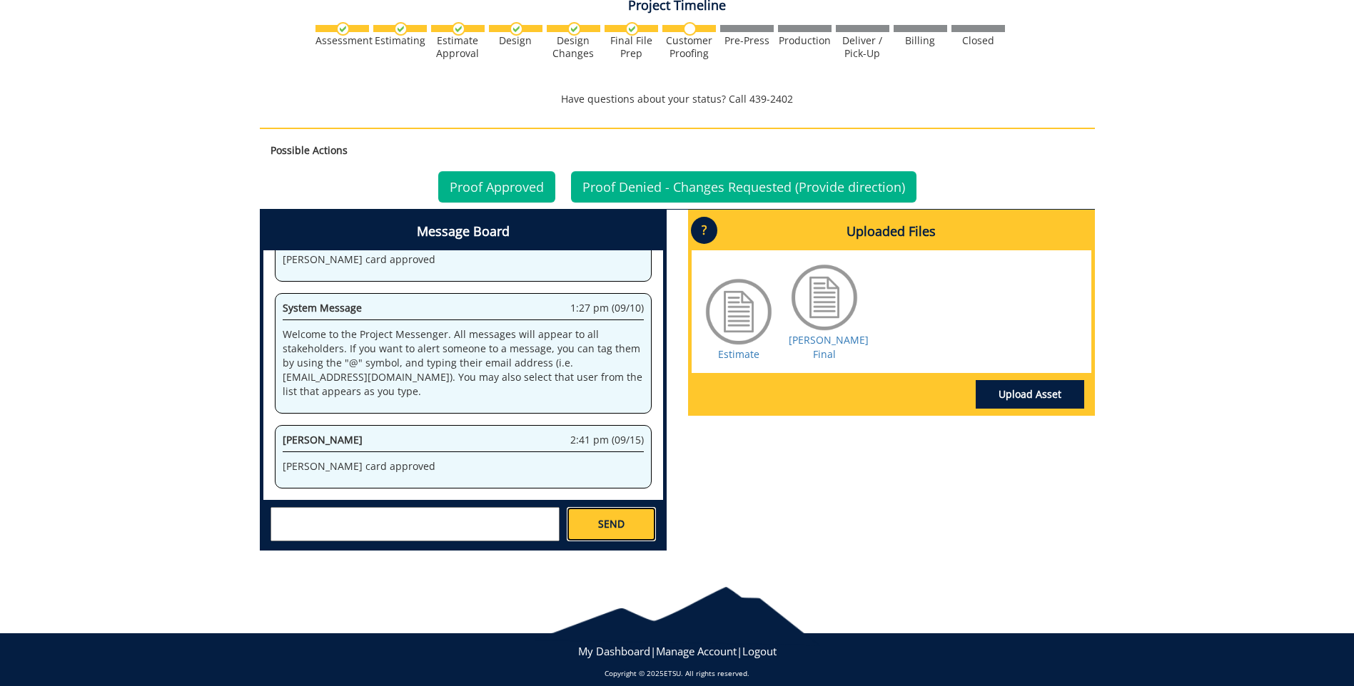
scroll to position [796, 0]
click at [766, 171] on link "Proof Denied - Changes Requested (Provide direction)" at bounding box center [743, 186] width 345 height 31
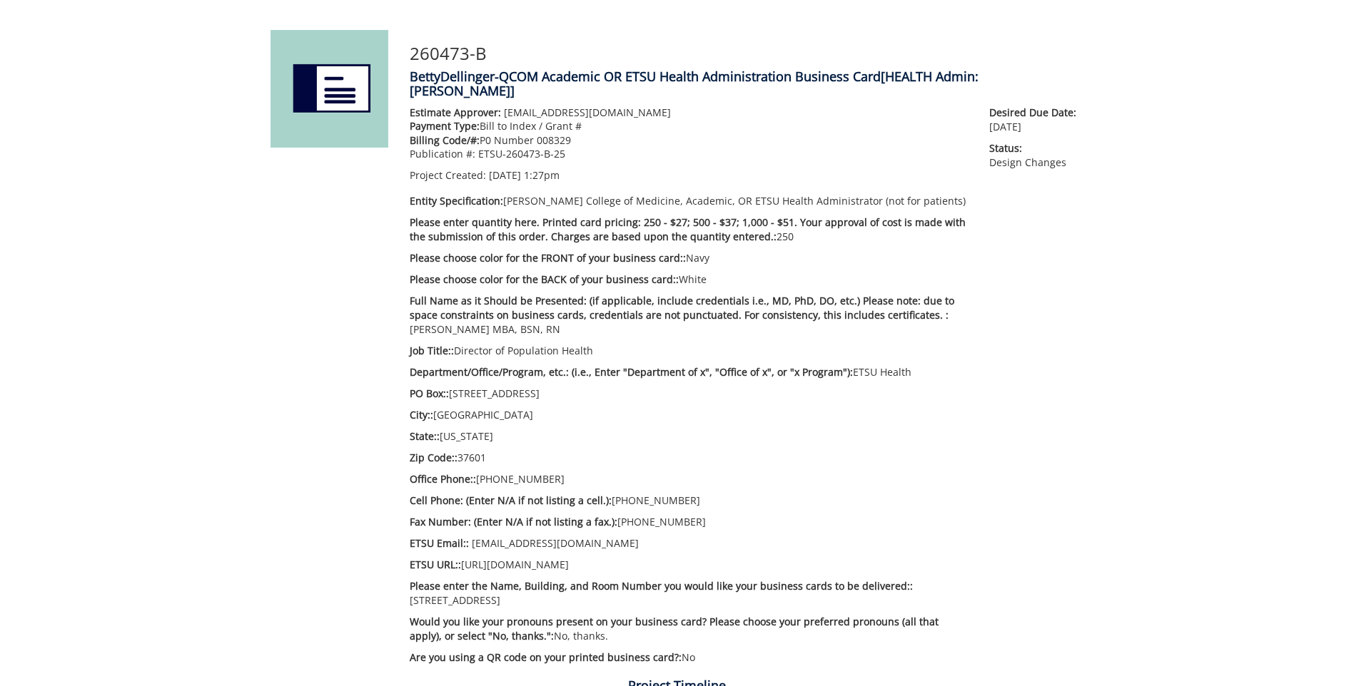
scroll to position [285, 0]
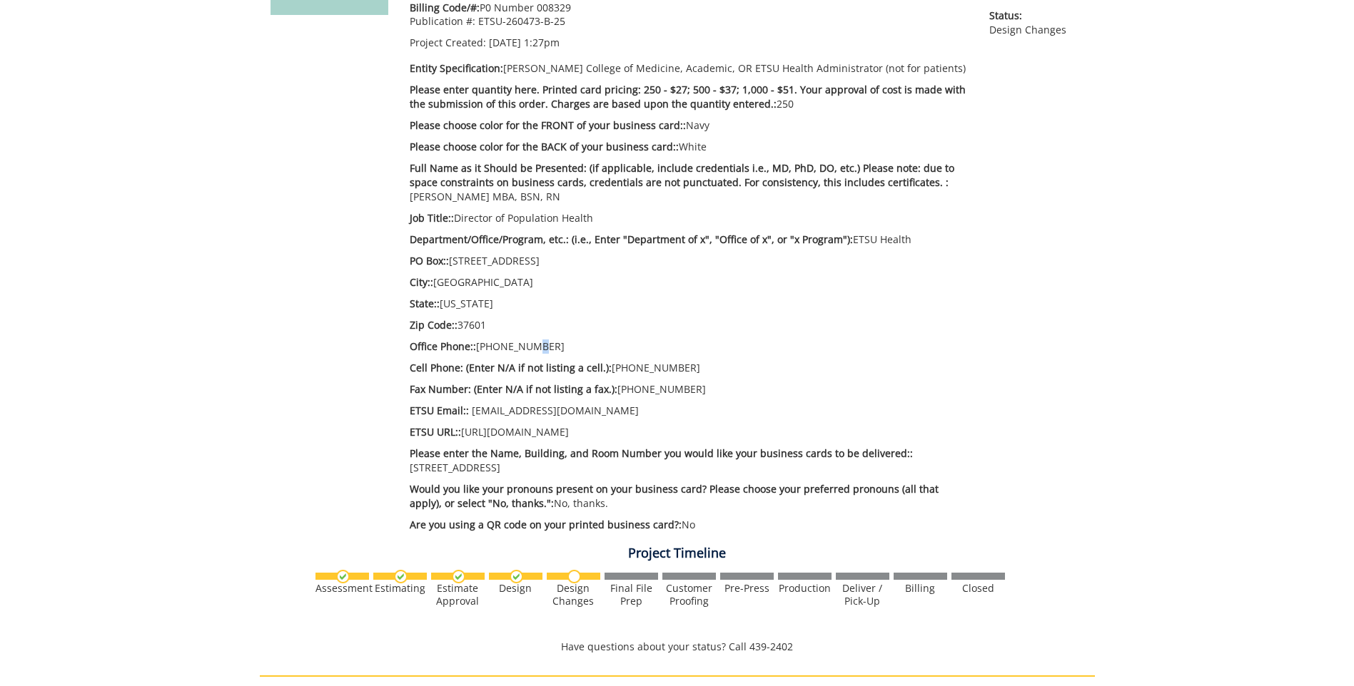
click at [527, 340] on p "Office Phone:: [PHONE_NUMBER]" at bounding box center [689, 347] width 559 height 14
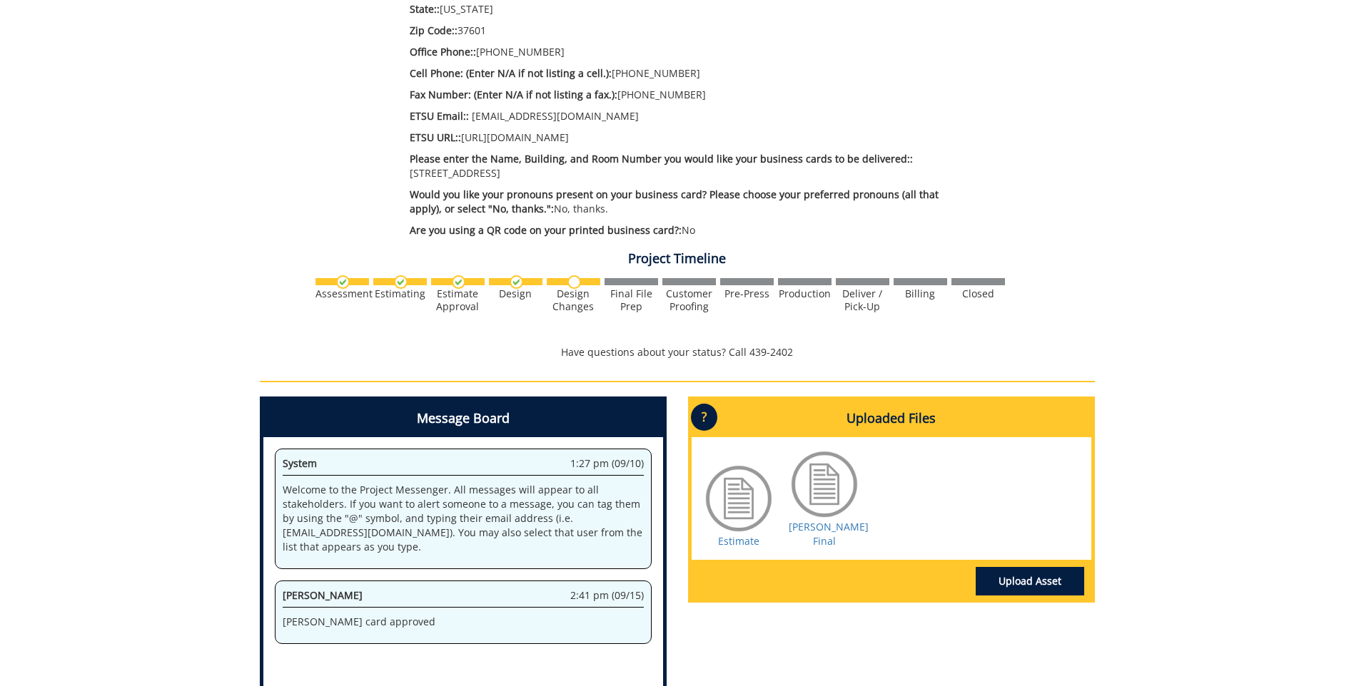
scroll to position [499, 0]
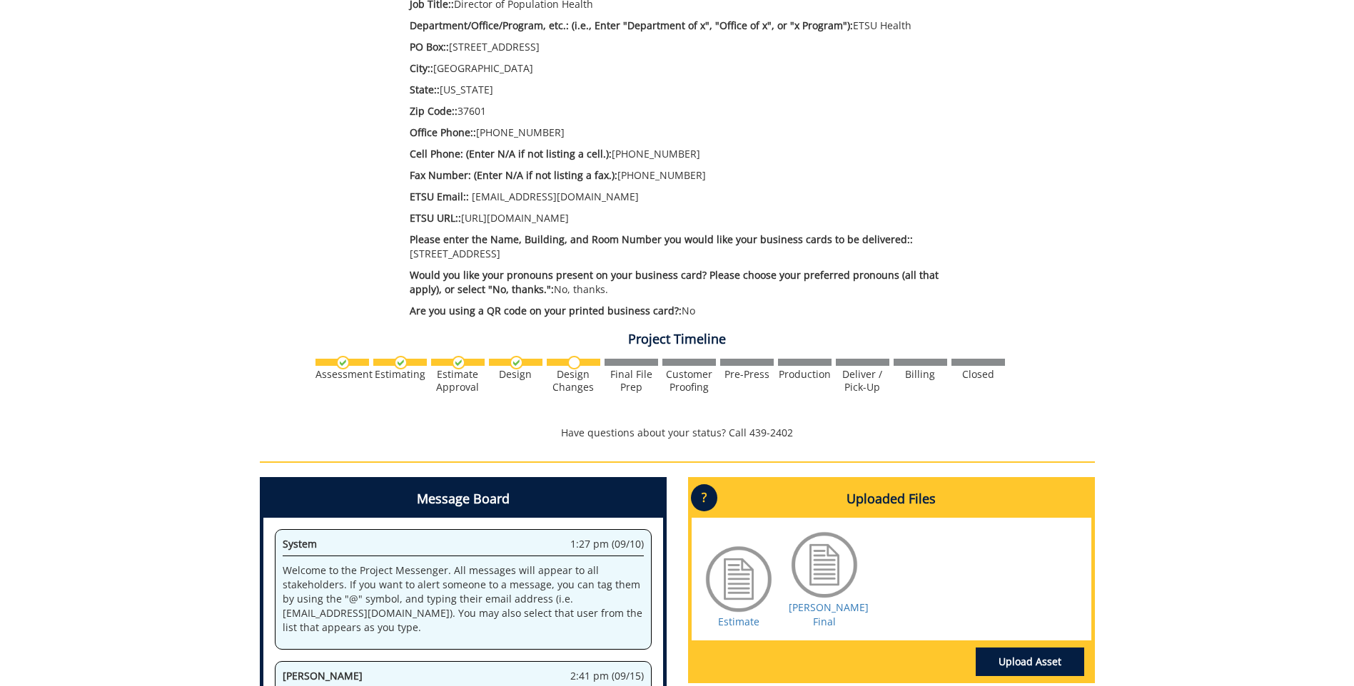
click at [828, 554] on div at bounding box center [823, 564] width 71 height 71
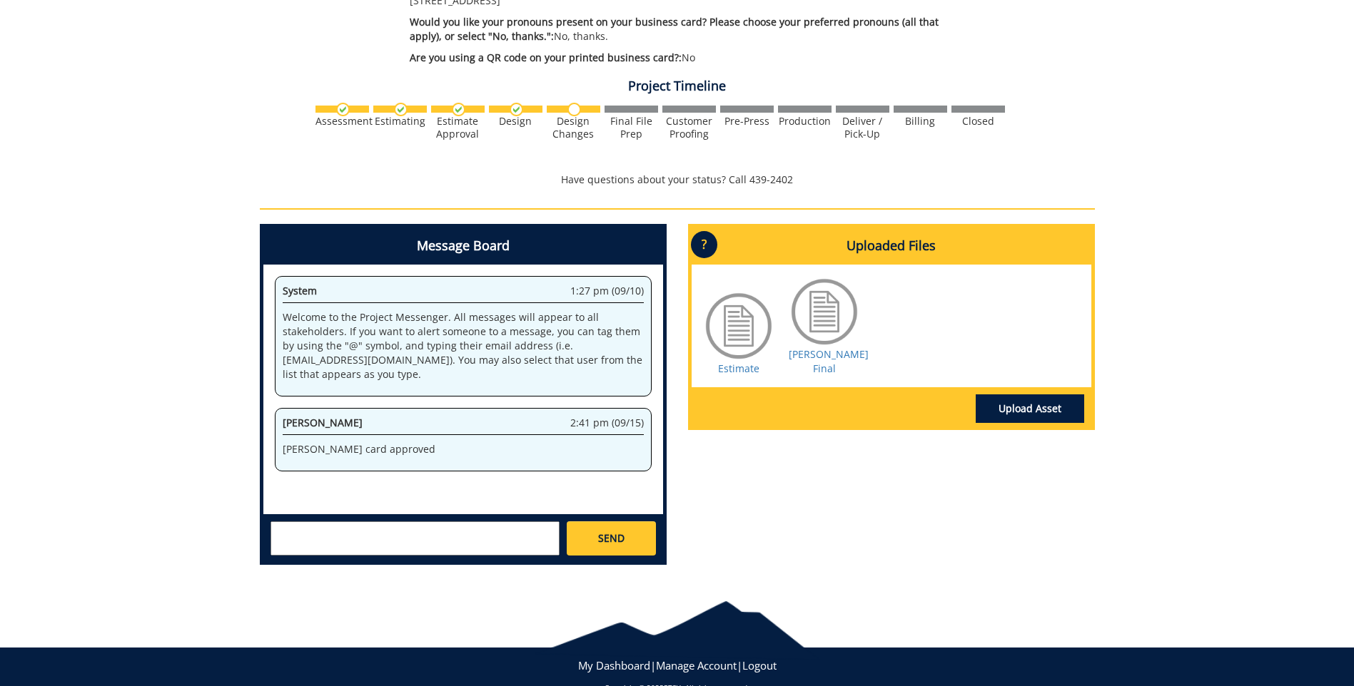
scroll to position [767, 0]
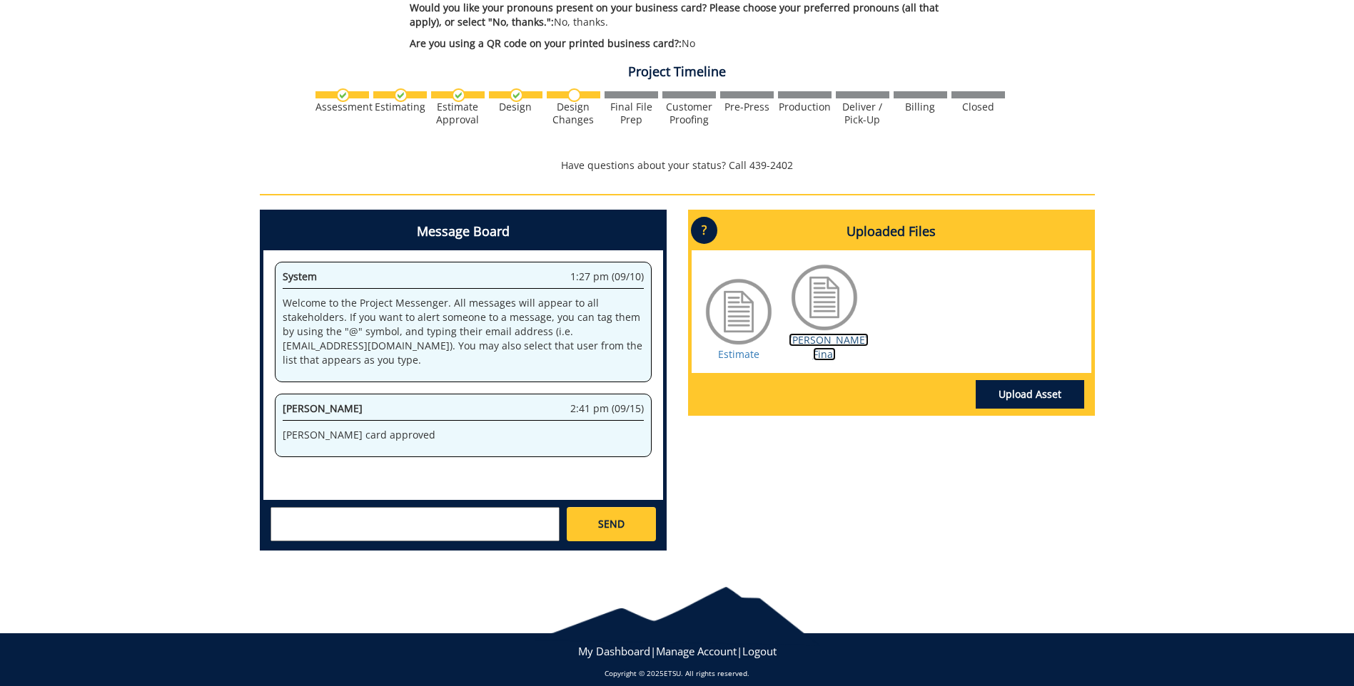
click at [816, 333] on link "[PERSON_NAME] Final" at bounding box center [828, 347] width 80 height 28
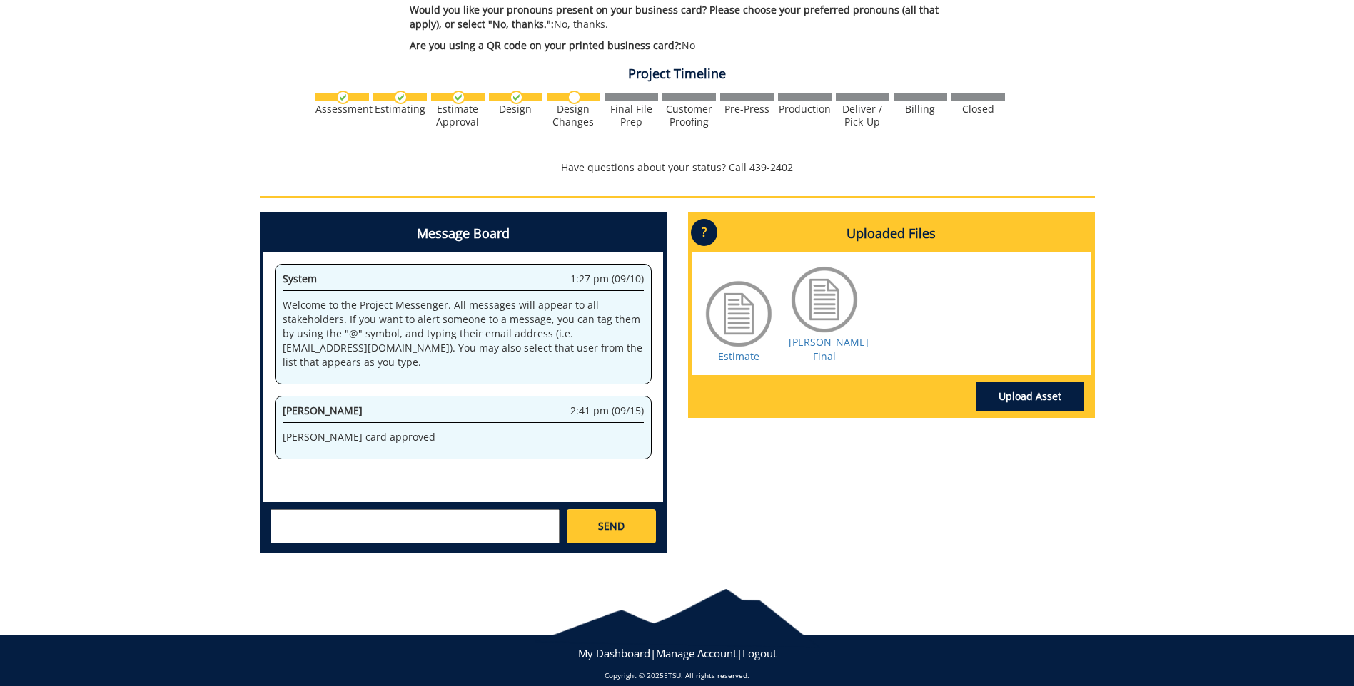
scroll to position [767, 0]
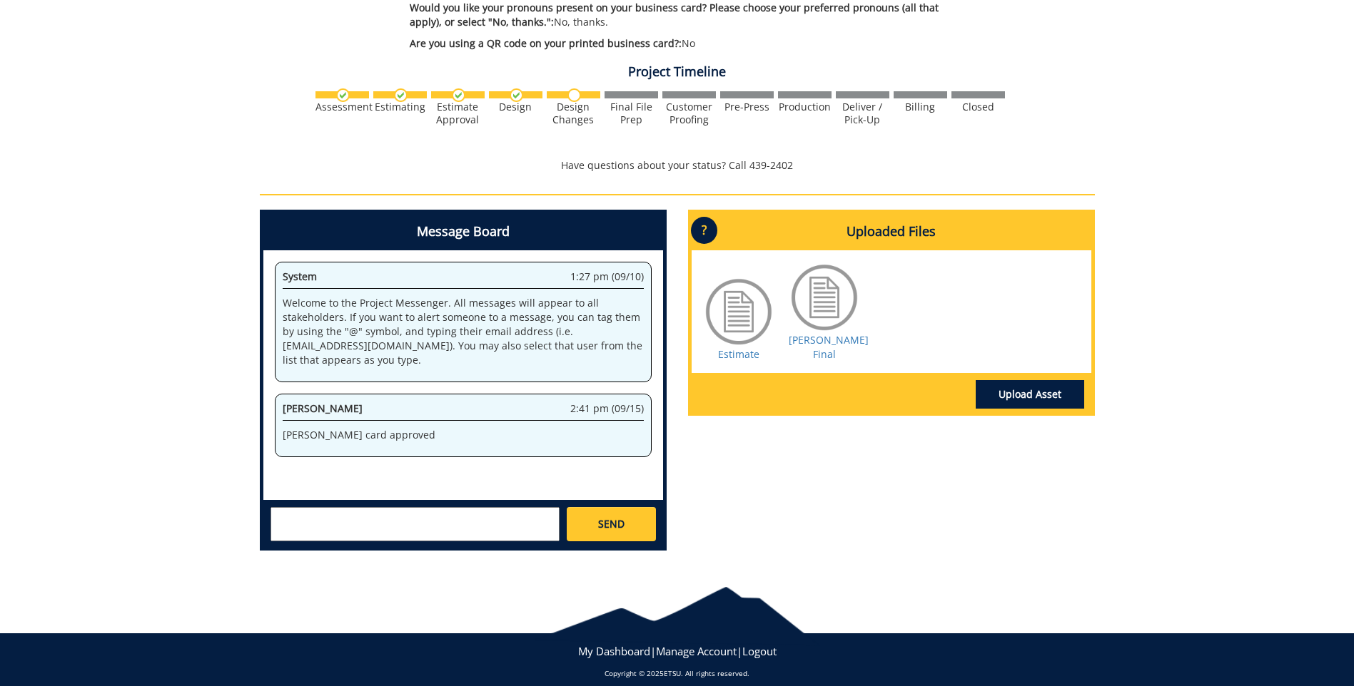
drag, startPoint x: 310, startPoint y: 509, endPoint x: 313, endPoint y: 517, distance: 8.8
click at [312, 509] on textarea at bounding box center [414, 524] width 289 height 34
type textarea "Should I do something else to edit [PERSON_NAME] card to add the correct phone …"
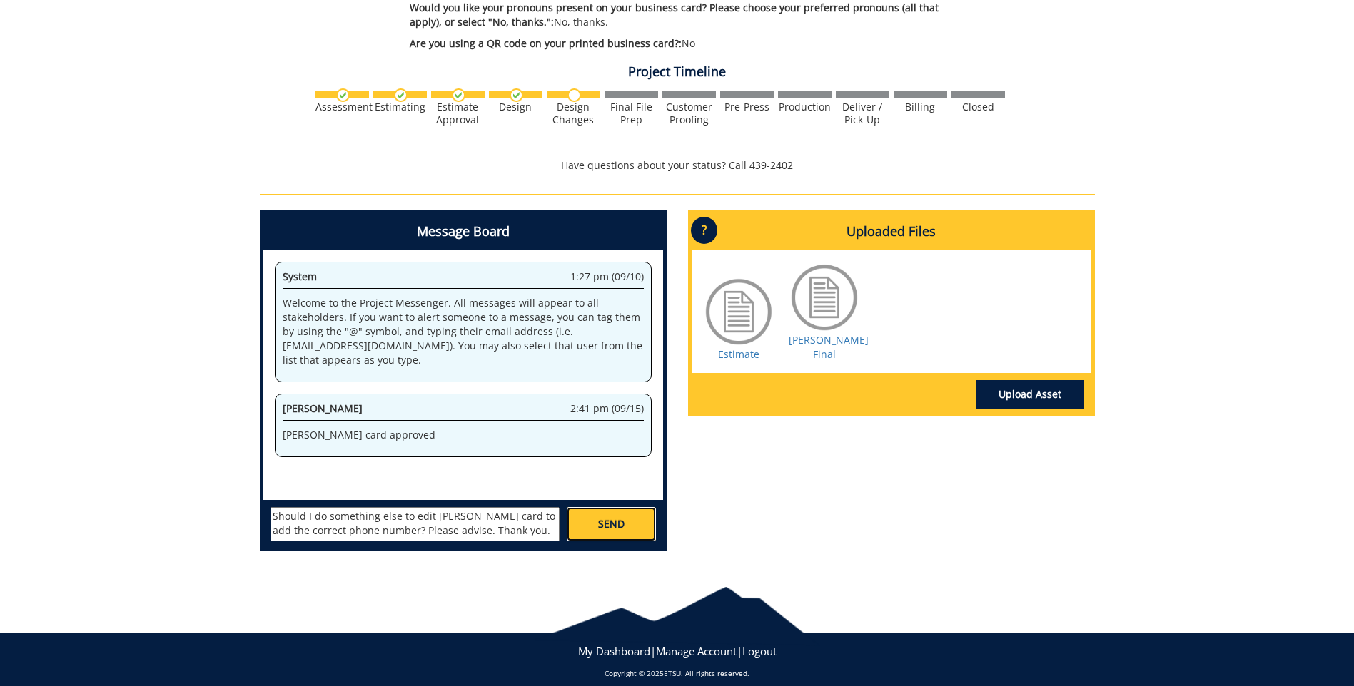
click at [648, 509] on link "SEND" at bounding box center [611, 524] width 88 height 34
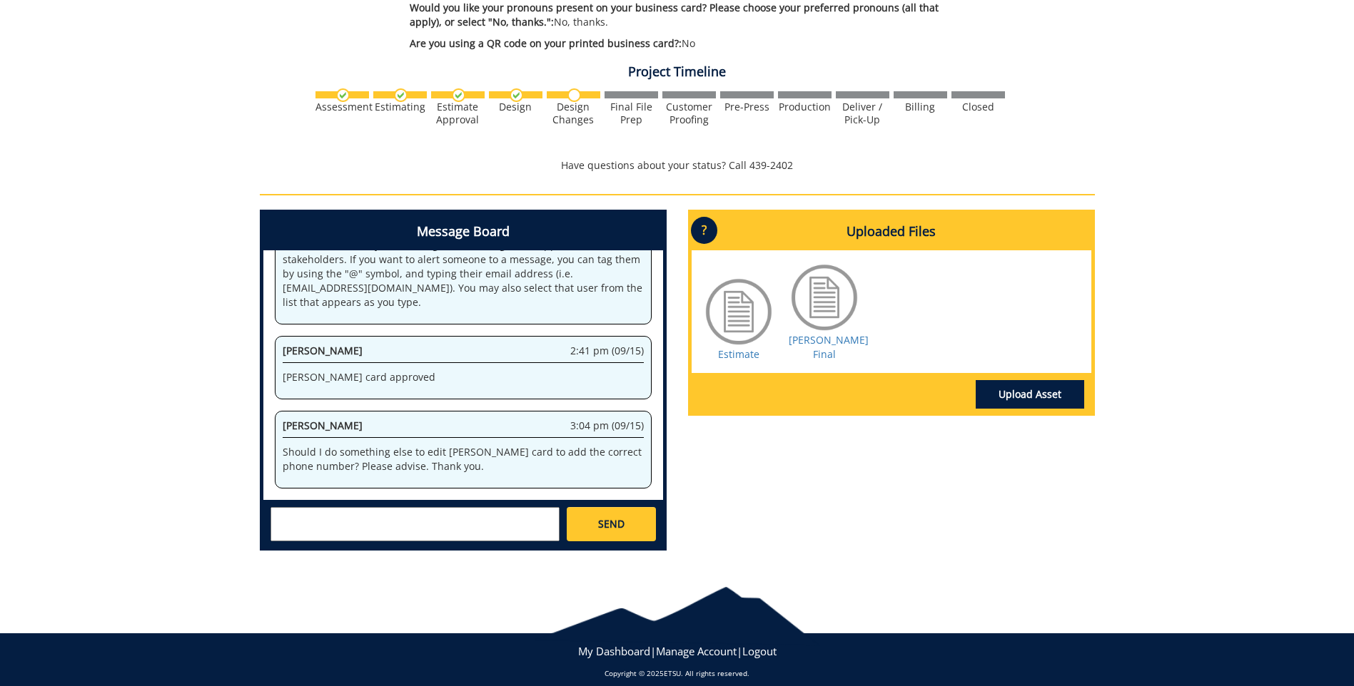
scroll to position [20786, 0]
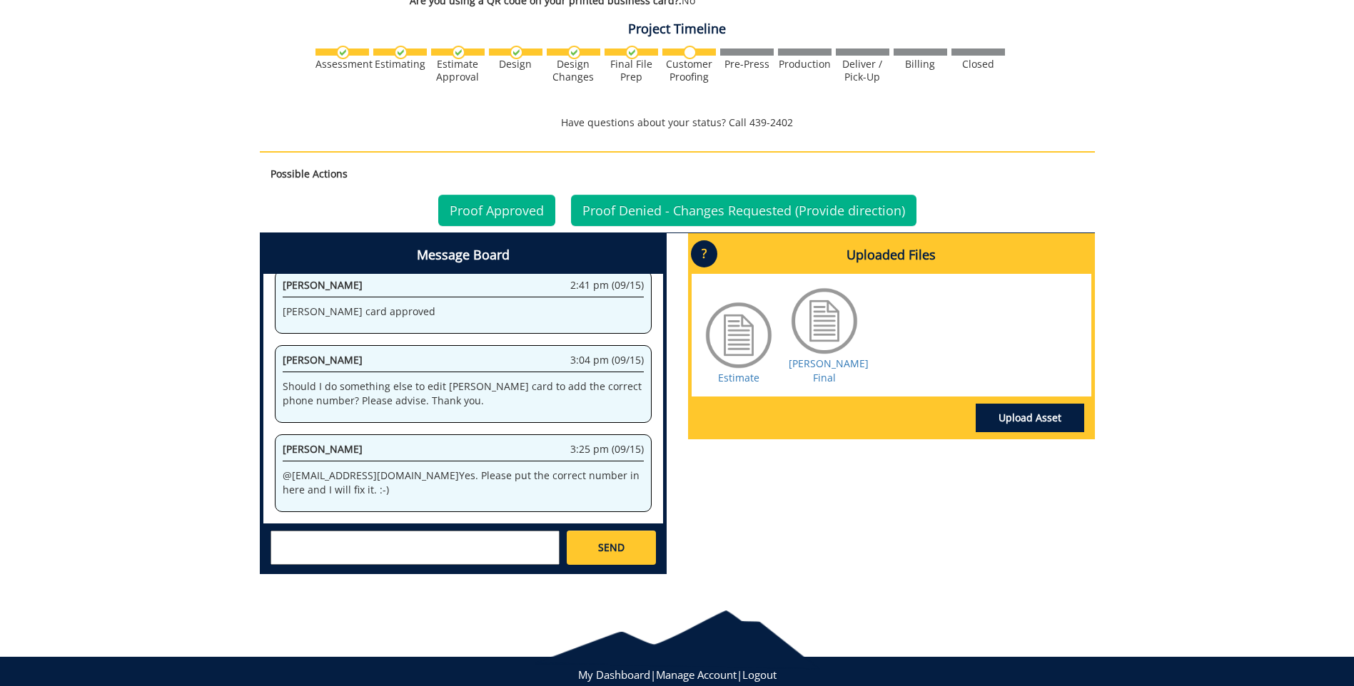
scroll to position [833, 0]
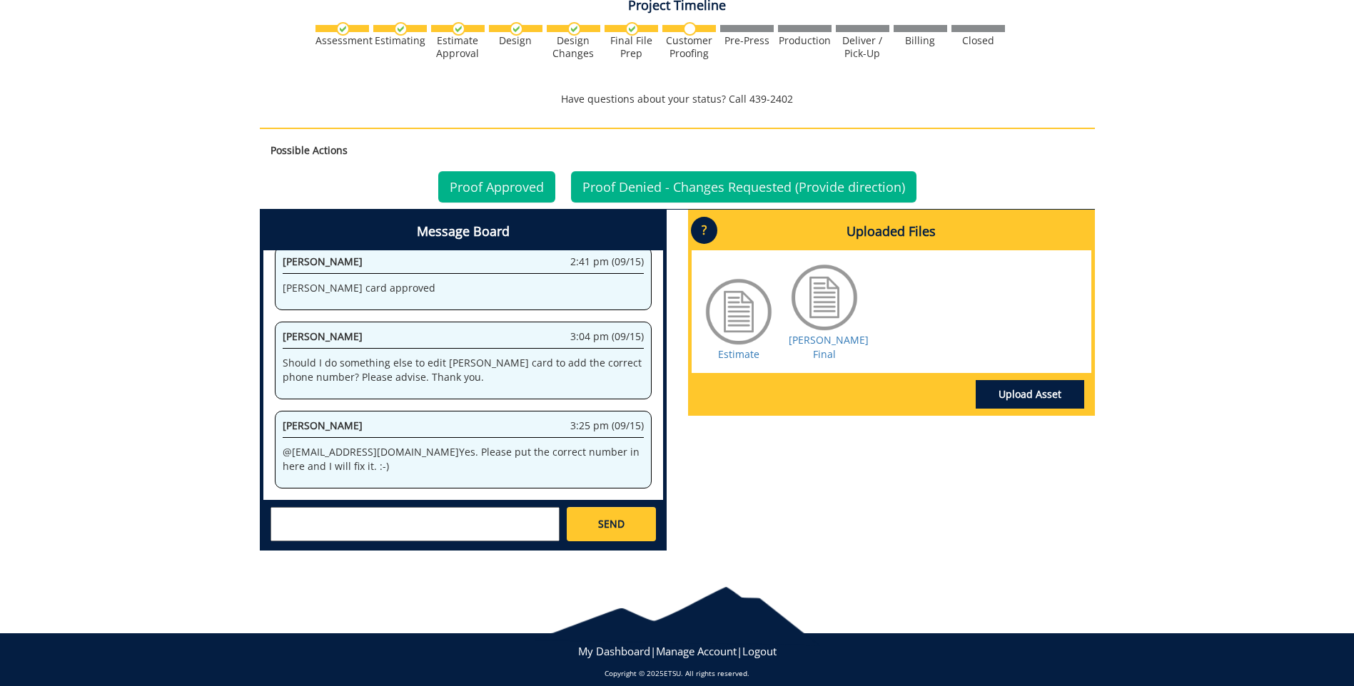
click at [308, 507] on textarea at bounding box center [414, 524] width 289 height 34
type textarea "[PHONE_NUMBER]. Thank you."
click at [618, 517] on span "SEND" at bounding box center [611, 524] width 26 height 14
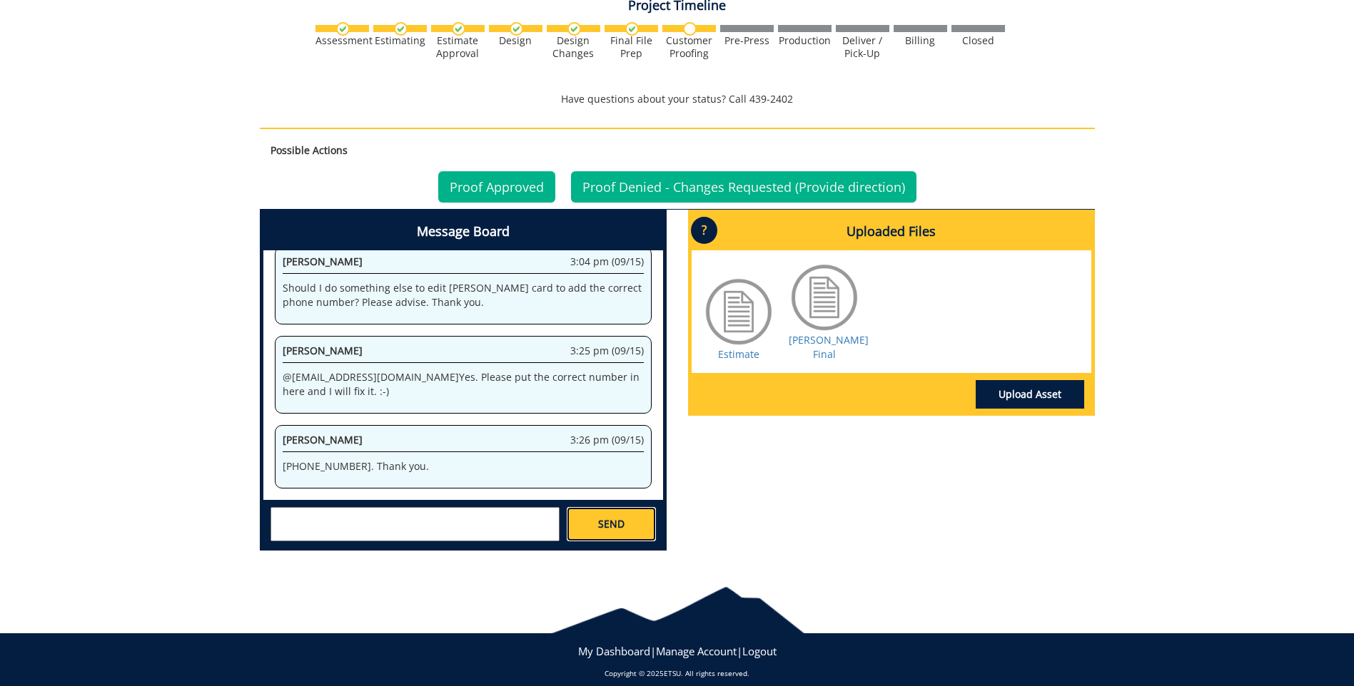
scroll to position [1142, 0]
